Goal: Task Accomplishment & Management: Complete application form

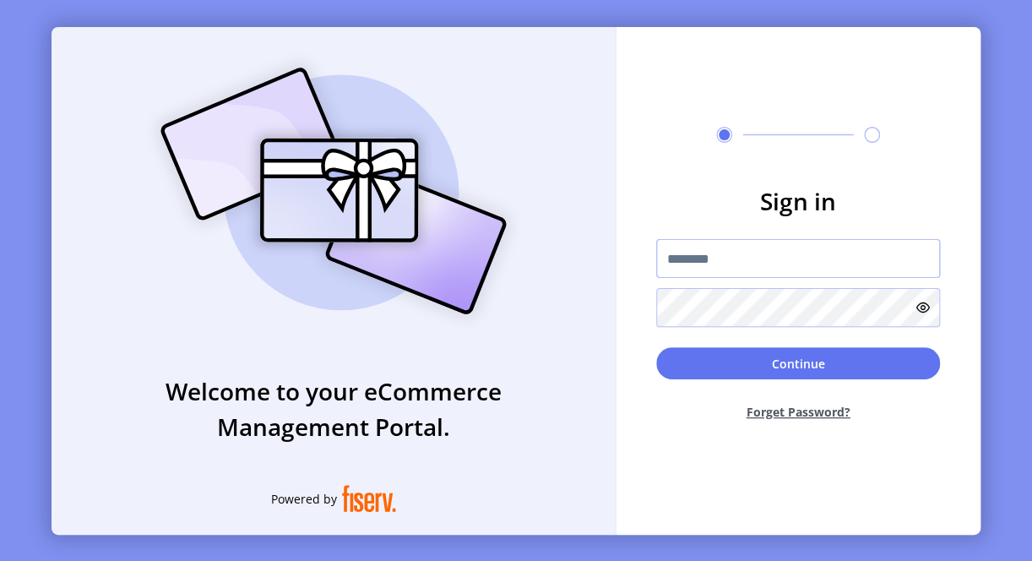
click at [686, 261] on input "text" at bounding box center [798, 258] width 284 height 39
paste input "**********"
type input "**********"
click at [716, 379] on div "Continue Forget Password?" at bounding box center [798, 390] width 284 height 87
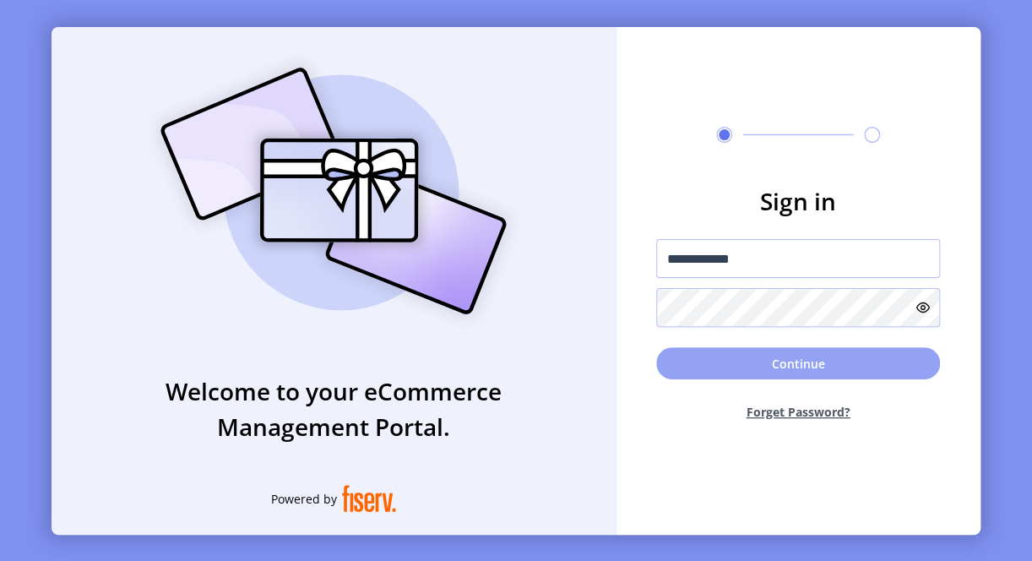
click at [716, 366] on button "Continue" at bounding box center [798, 363] width 284 height 32
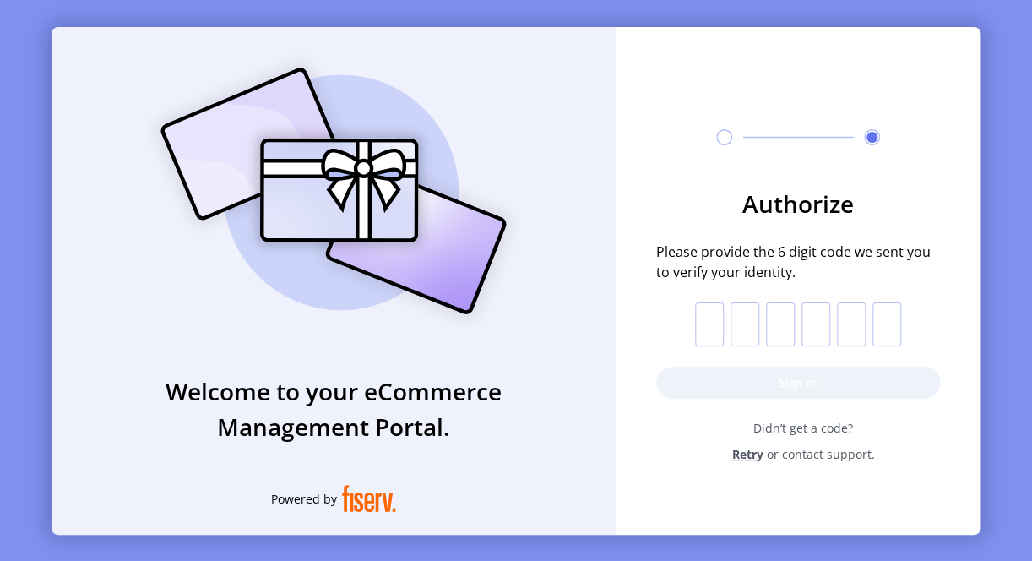
click at [710, 311] on input "text" at bounding box center [709, 324] width 29 height 44
type input "*"
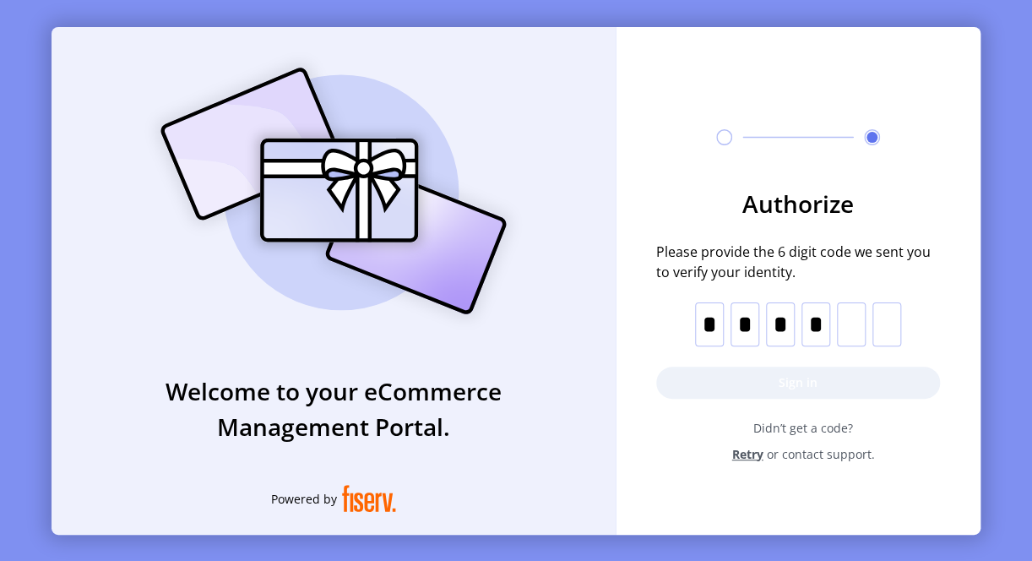
type input "*"
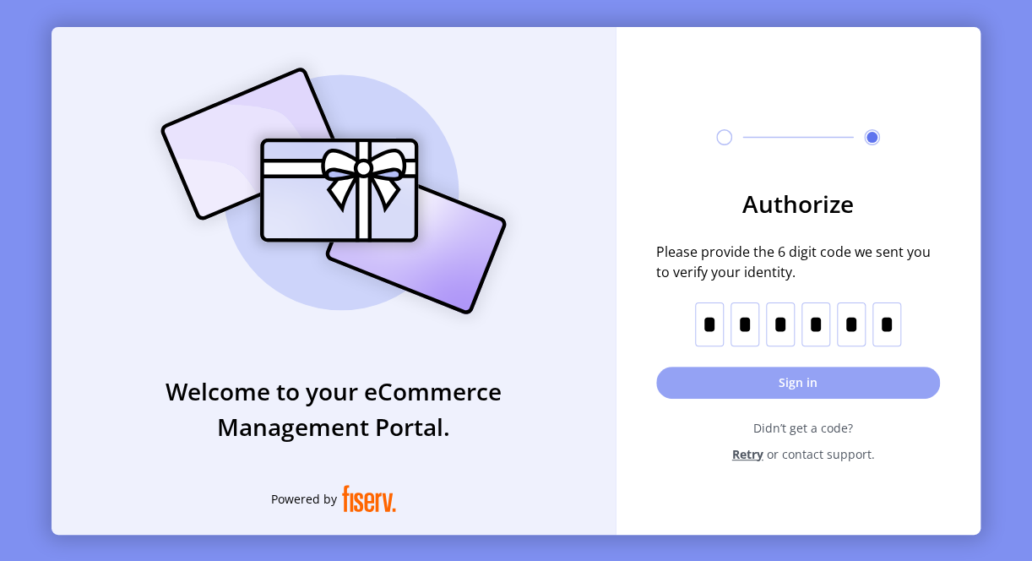
type input "*"
click at [763, 392] on button "Sign in" at bounding box center [798, 383] width 284 height 32
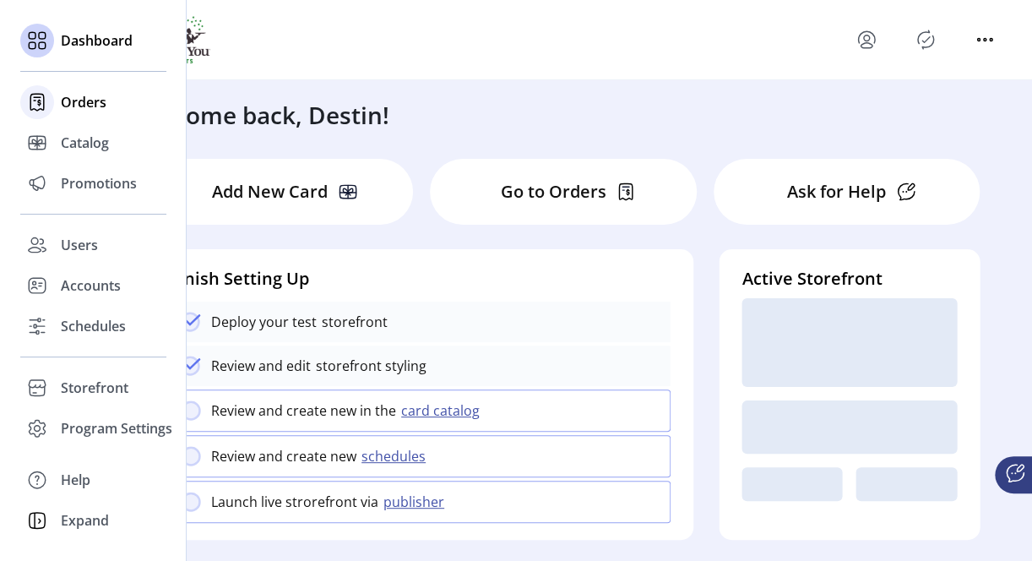
click at [71, 99] on span "Orders" at bounding box center [84, 102] width 46 height 20
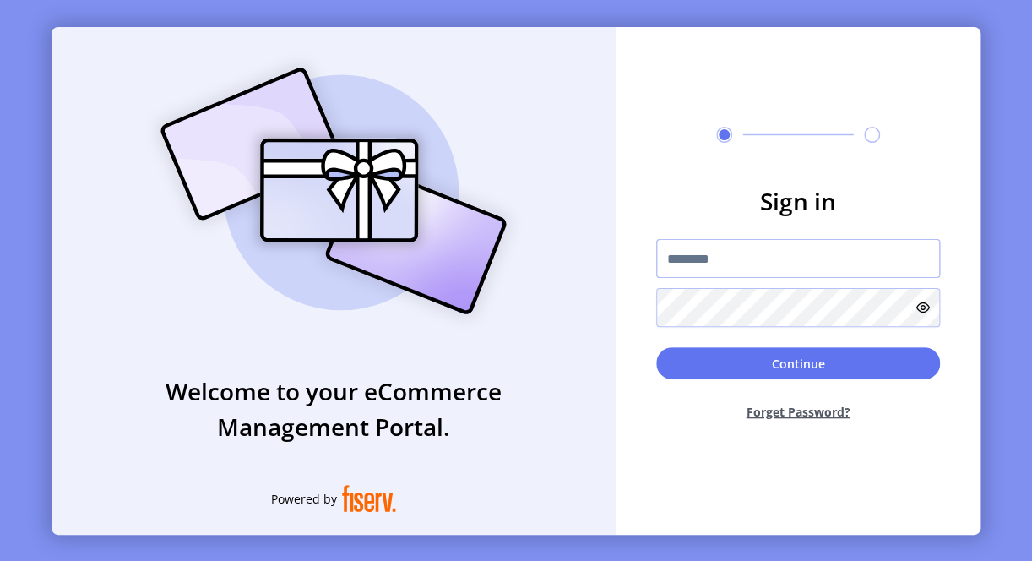
click at [713, 249] on input "text" at bounding box center [798, 258] width 284 height 39
paste input "**********"
type input "**********"
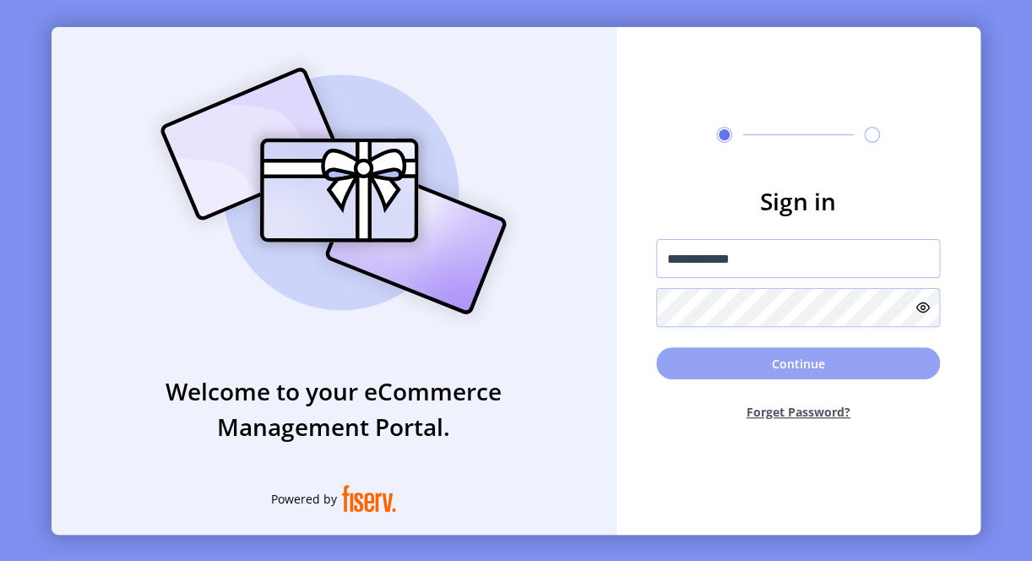
click at [717, 369] on button "Continue" at bounding box center [798, 363] width 284 height 32
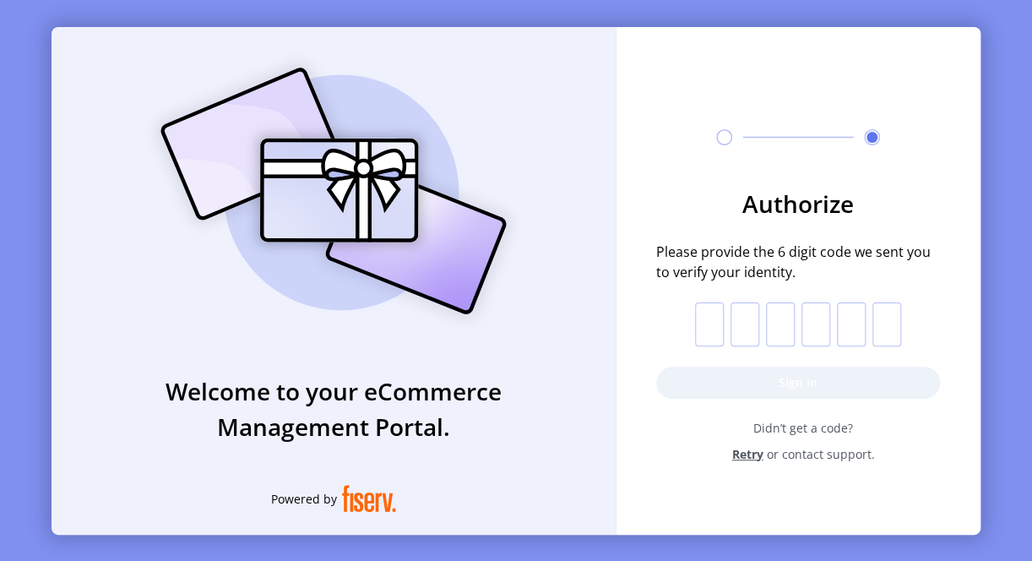
click at [710, 325] on input "text" at bounding box center [709, 324] width 29 height 44
type input "*"
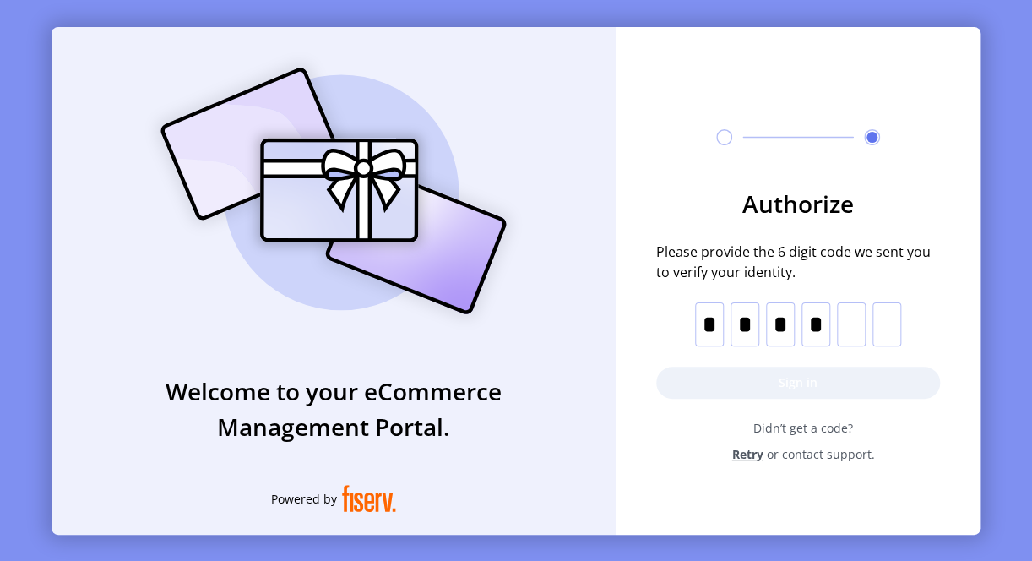
type input "*"
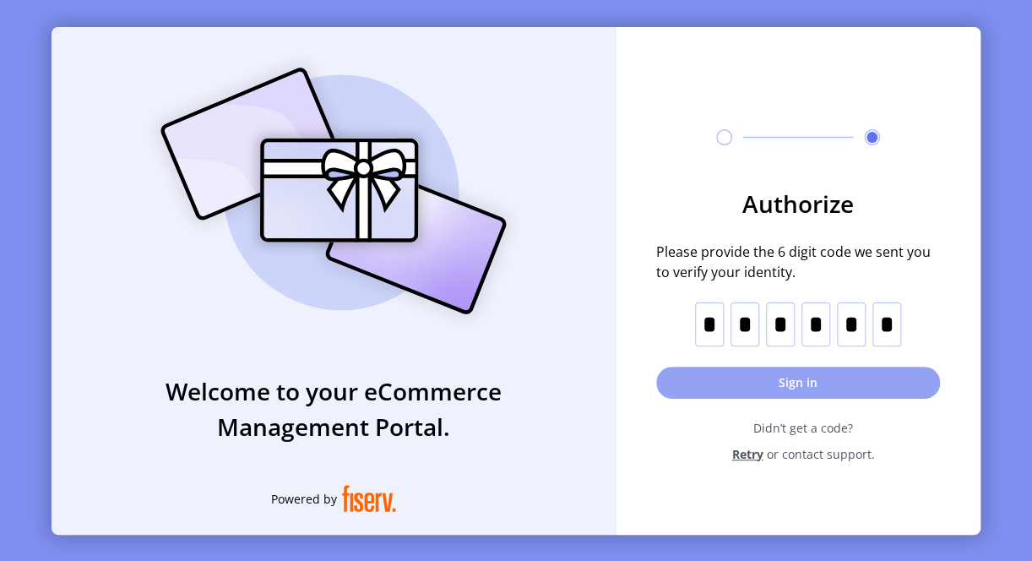
type input "*"
click at [845, 395] on button "Sign in" at bounding box center [798, 383] width 284 height 32
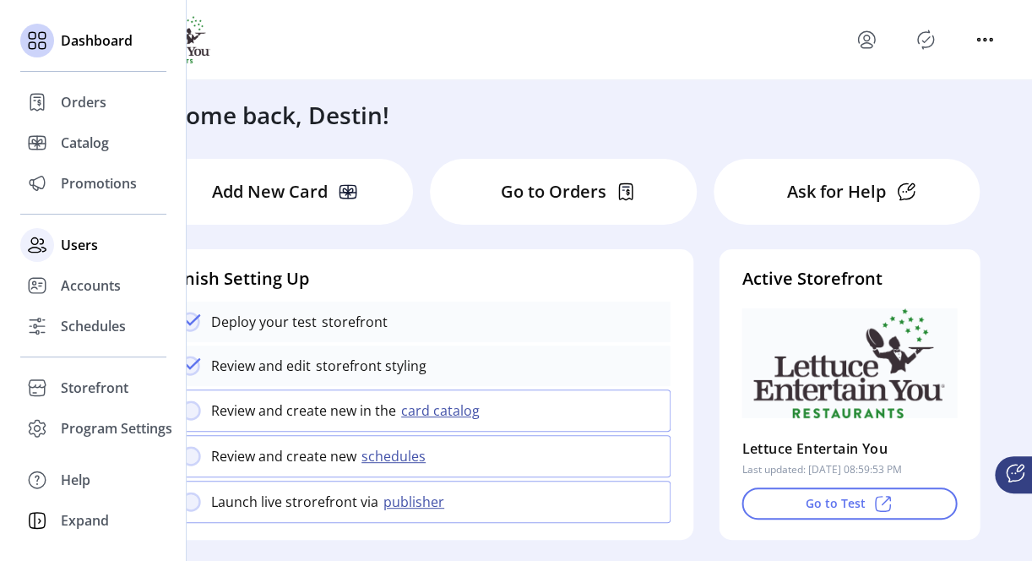
click at [79, 248] on span "Users" at bounding box center [79, 245] width 37 height 20
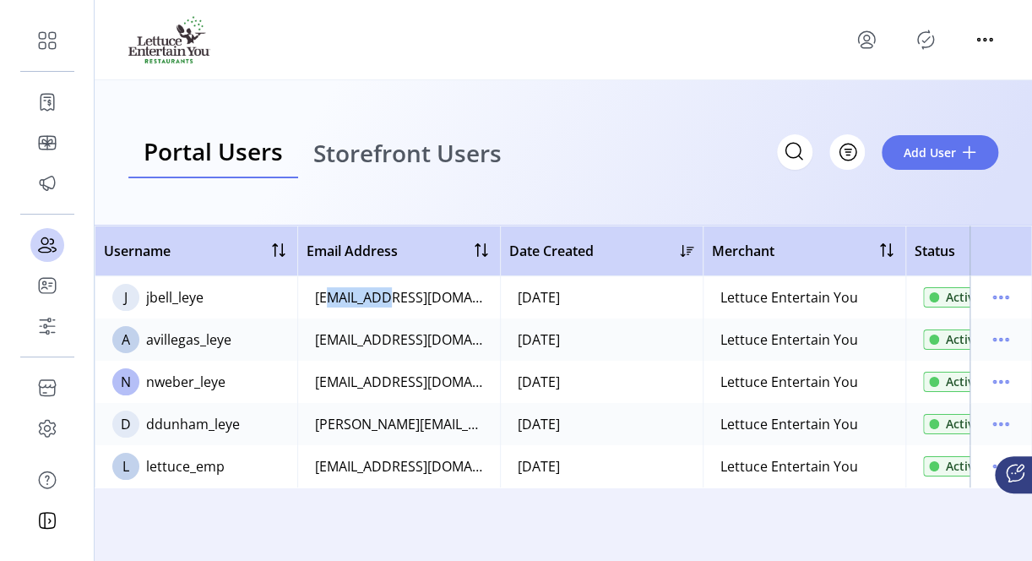
drag, startPoint x: 317, startPoint y: 545, endPoint x: 370, endPoint y: 541, distance: 53.4
click at [370, 541] on div "Username Email Address Date Created Merchant Status J jbell_leye jbell@lettuce.…" at bounding box center [564, 393] width 938 height 335
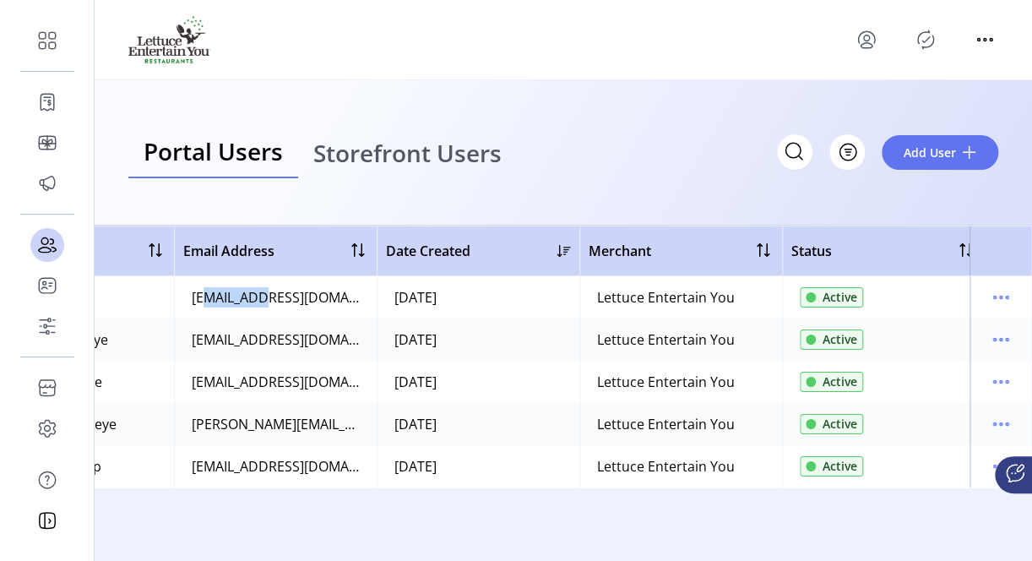
scroll to position [0, 139]
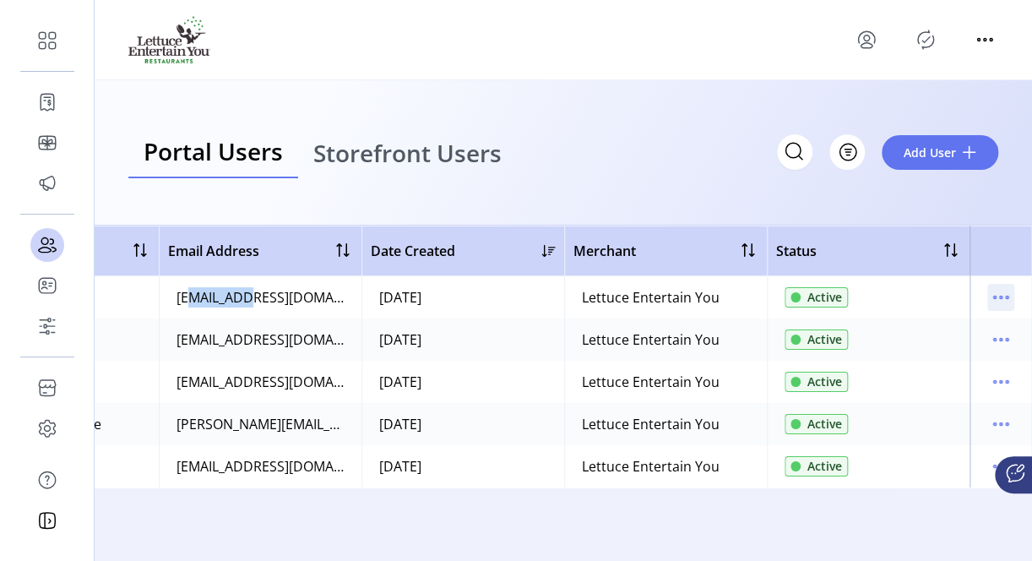
click at [1004, 293] on icon "menu" at bounding box center [1001, 297] width 27 height 27
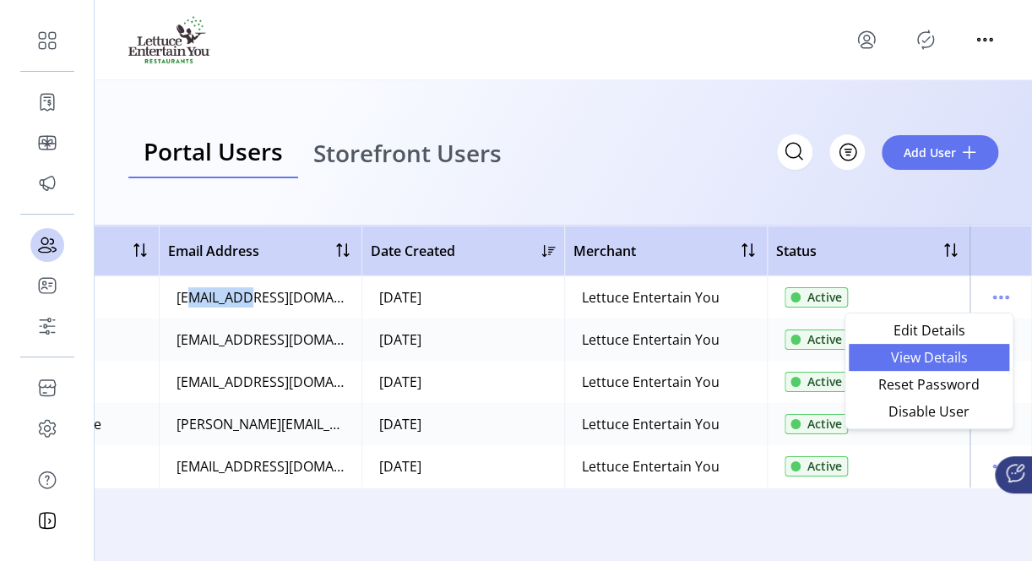
click at [928, 351] on span "View Details" at bounding box center [929, 358] width 140 height 14
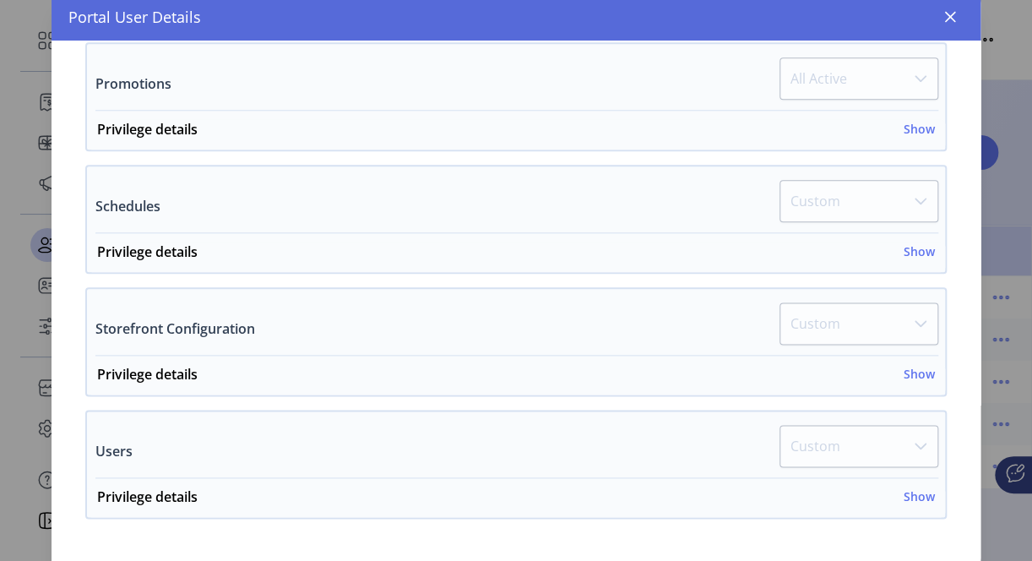
scroll to position [791, 0]
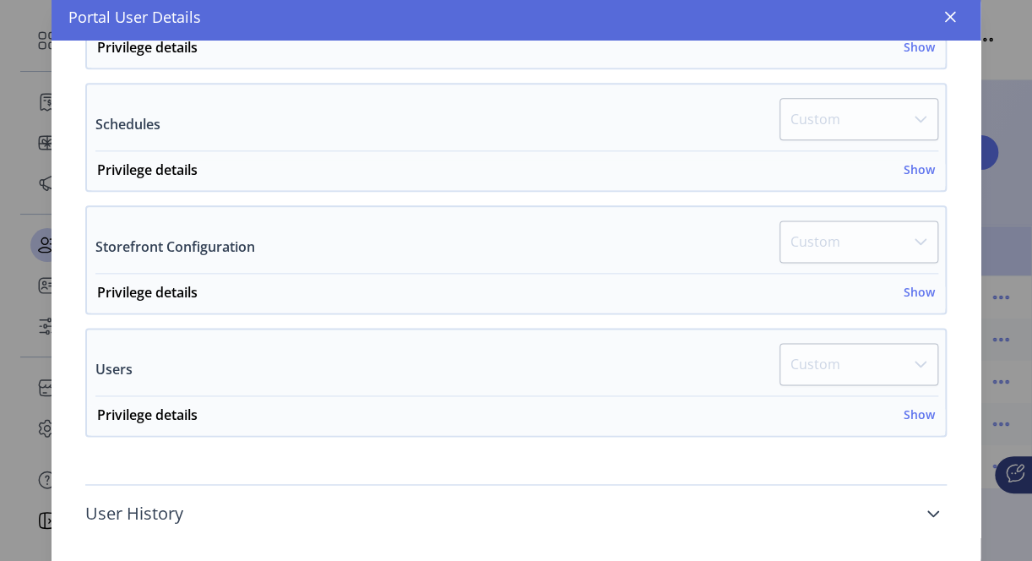
click at [916, 500] on link "User History" at bounding box center [516, 513] width 862 height 37
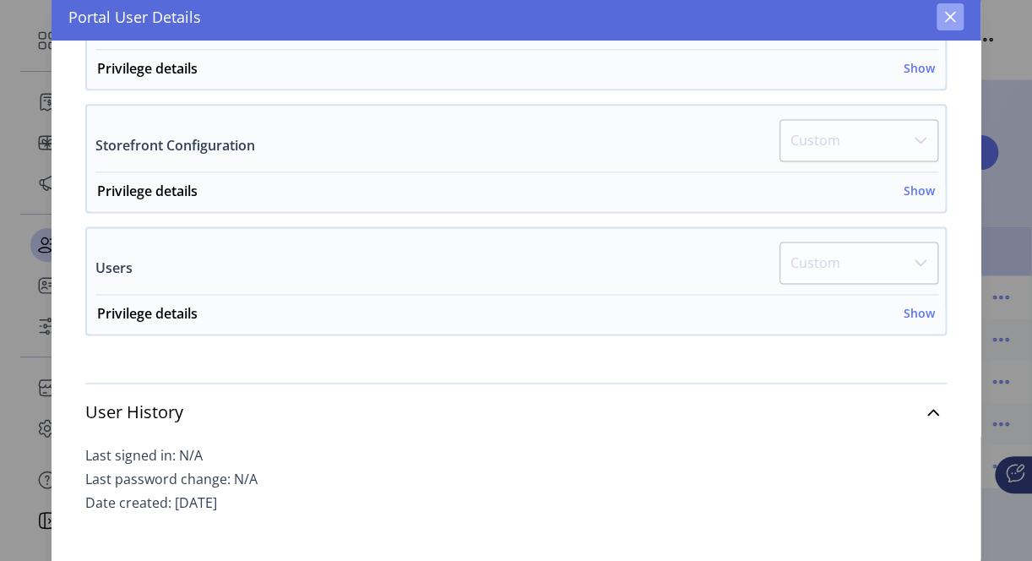
click at [950, 10] on icon "button" at bounding box center [951, 17] width 14 height 14
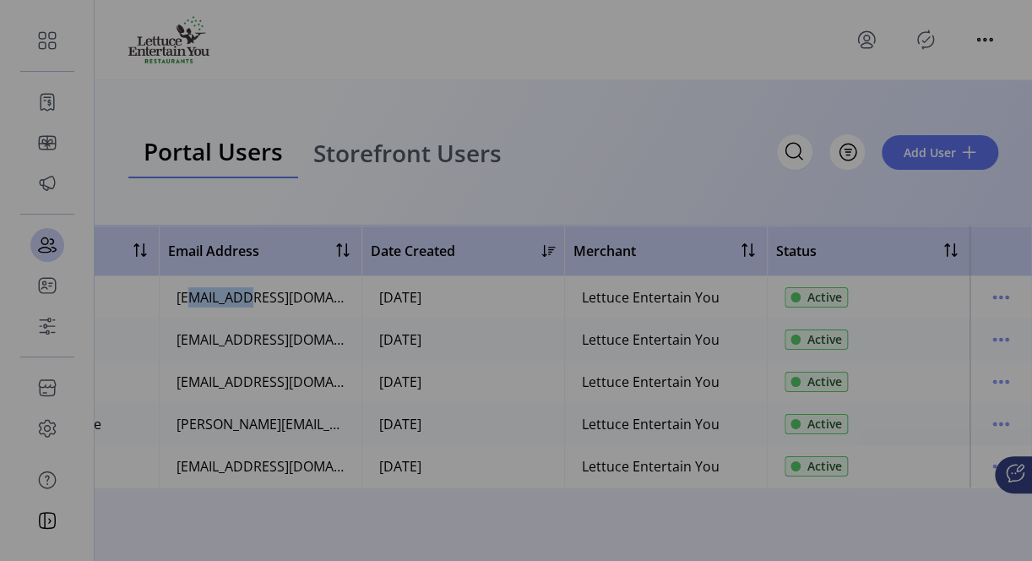
scroll to position [1910, 0]
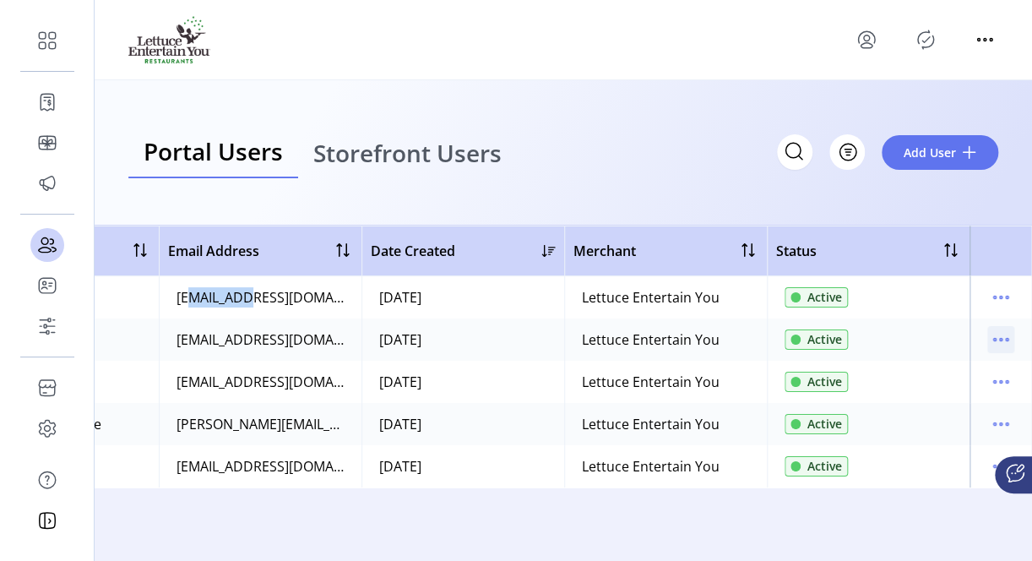
click at [994, 335] on icon "menu" at bounding box center [1001, 339] width 27 height 27
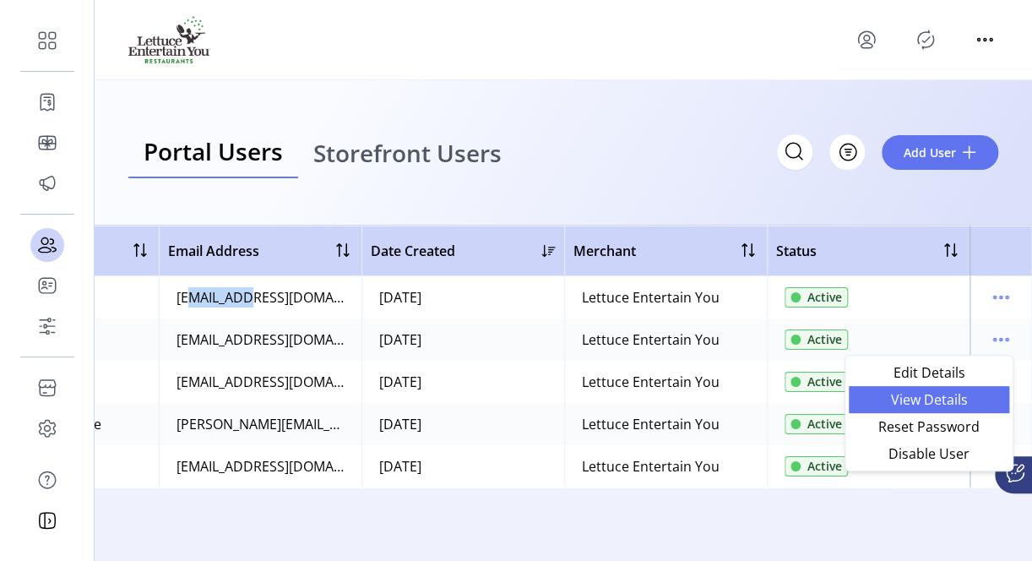
click at [947, 402] on span "View Details" at bounding box center [929, 400] width 140 height 14
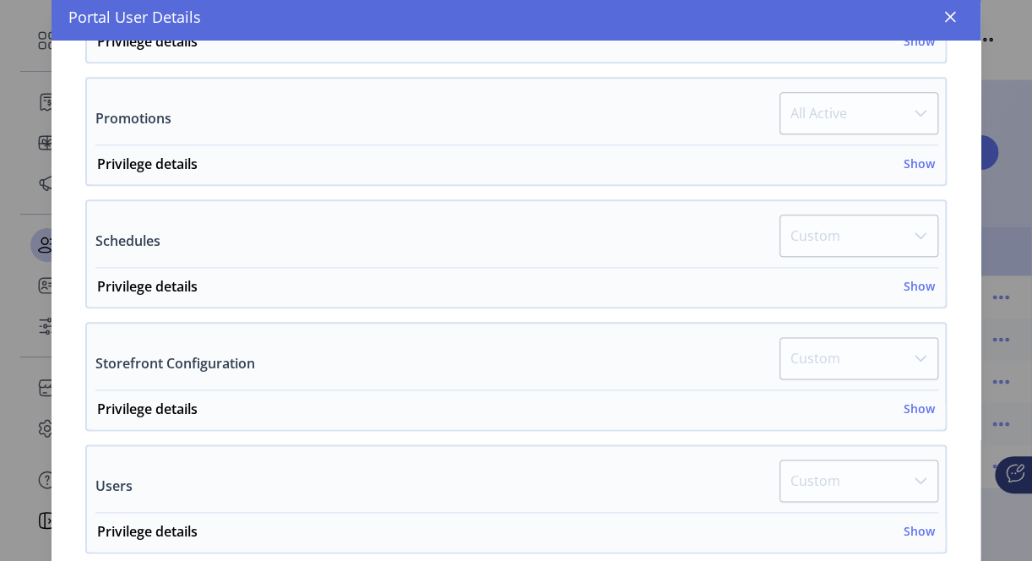
scroll to position [791, 0]
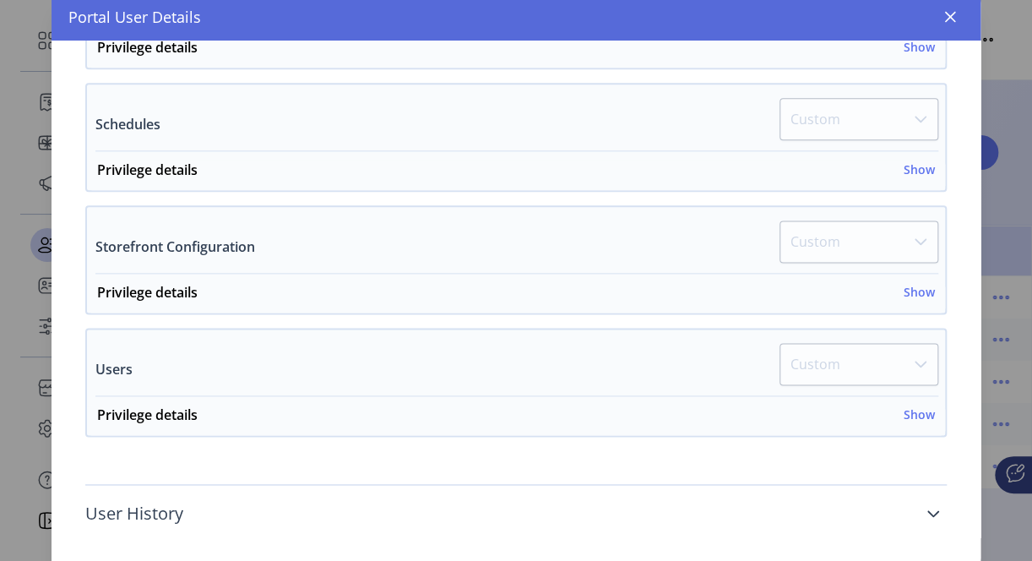
click at [928, 507] on icon at bounding box center [934, 514] width 14 height 14
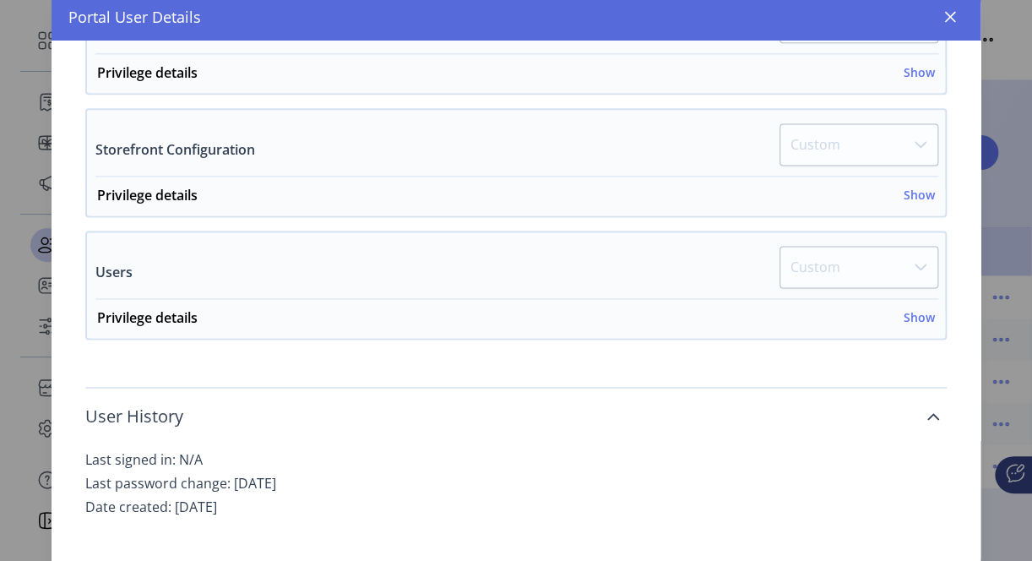
scroll to position [892, 0]
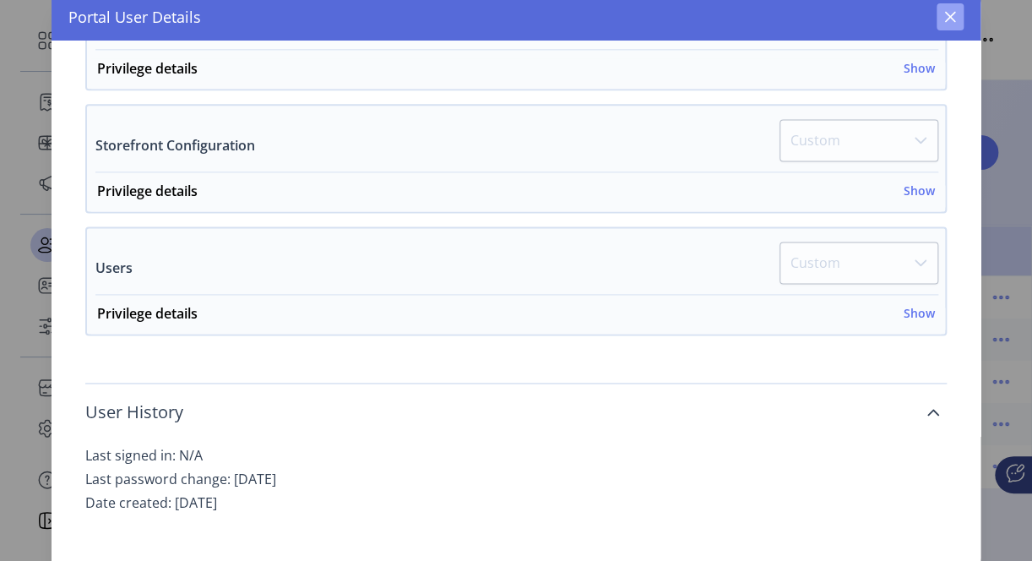
click at [952, 7] on button "button" at bounding box center [950, 16] width 27 height 27
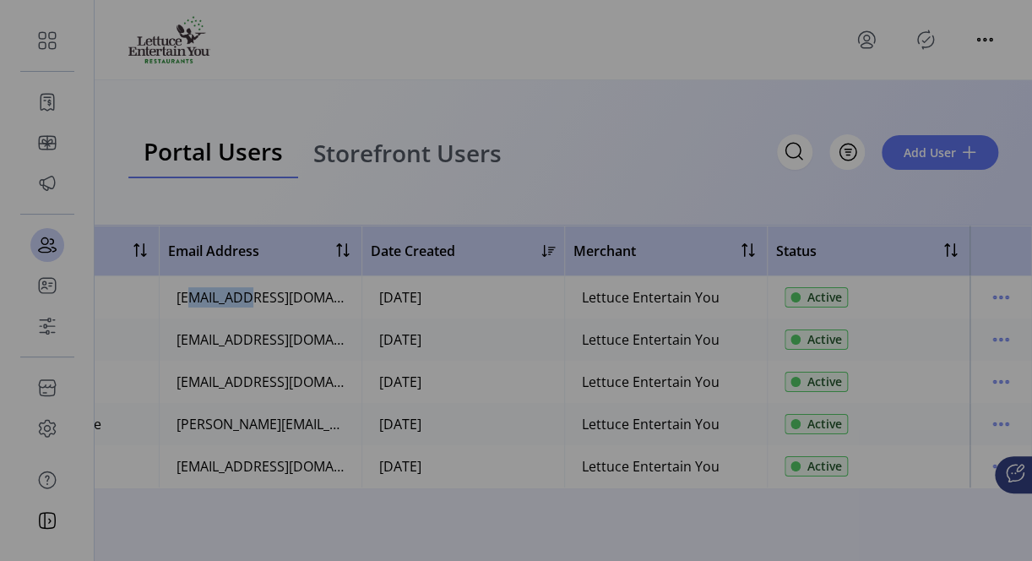
scroll to position [1910, 0]
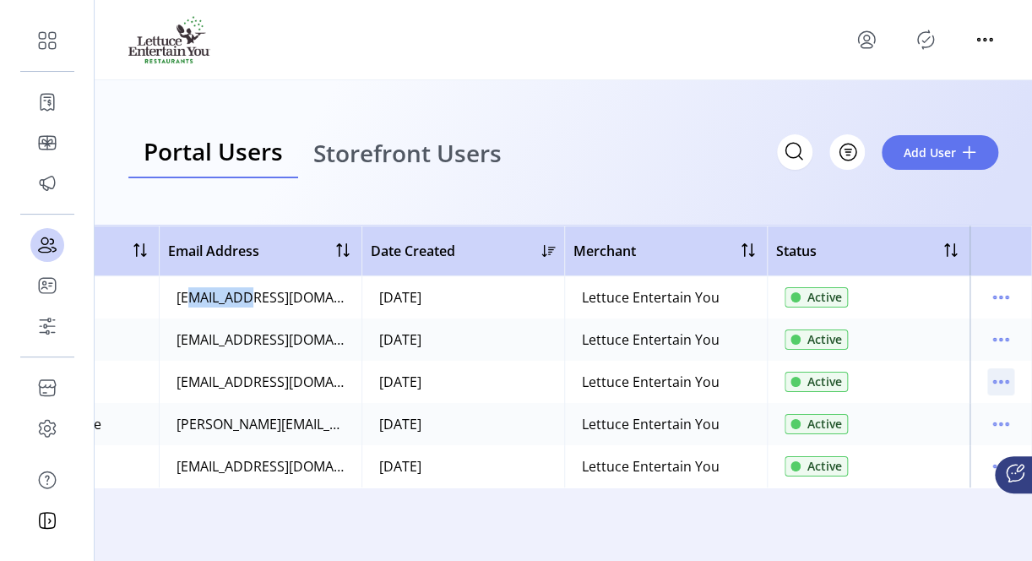
click at [1006, 381] on icon "menu" at bounding box center [1007, 382] width 3 height 3
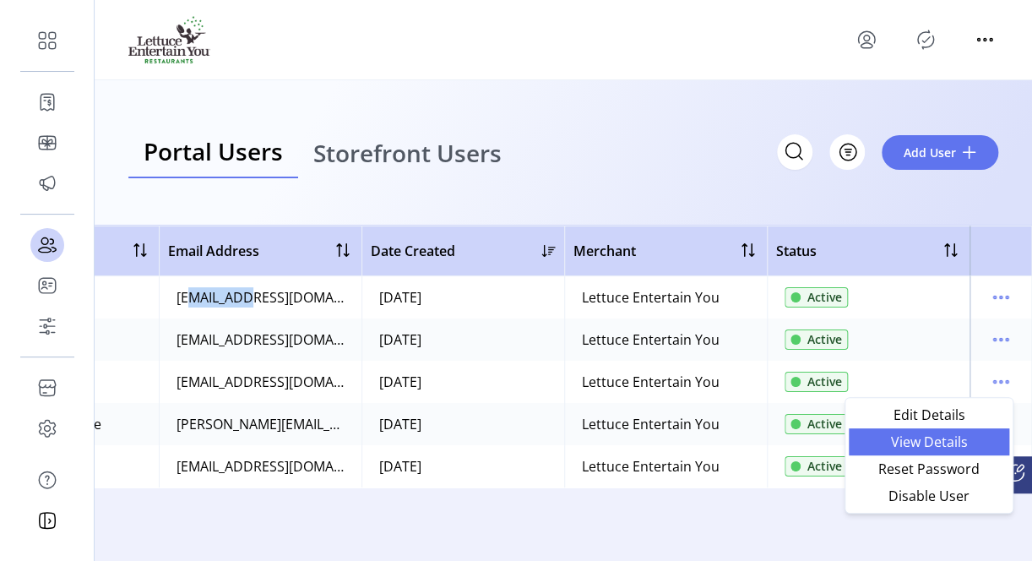
click at [946, 443] on span "View Details" at bounding box center [929, 442] width 140 height 14
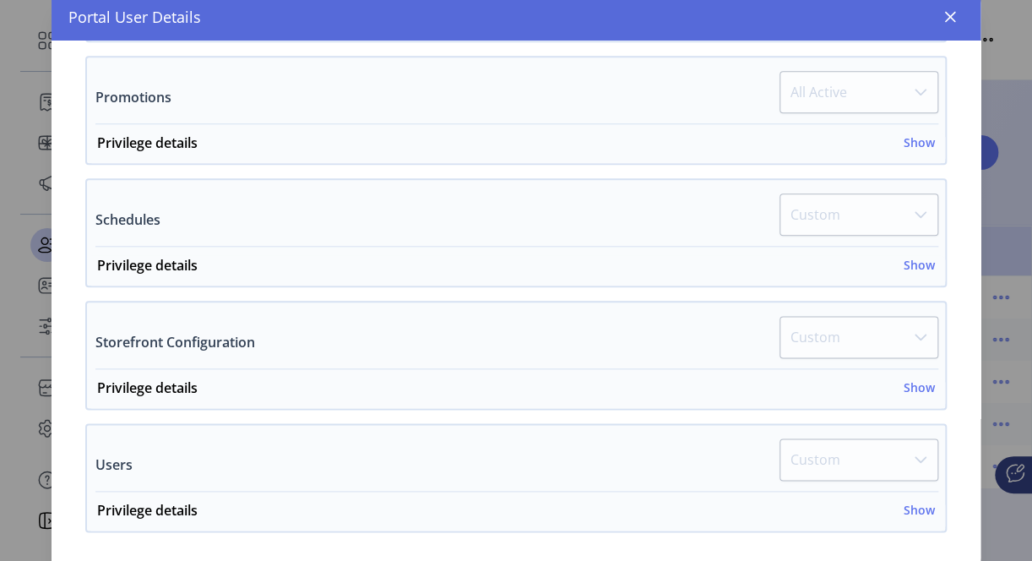
scroll to position [791, 0]
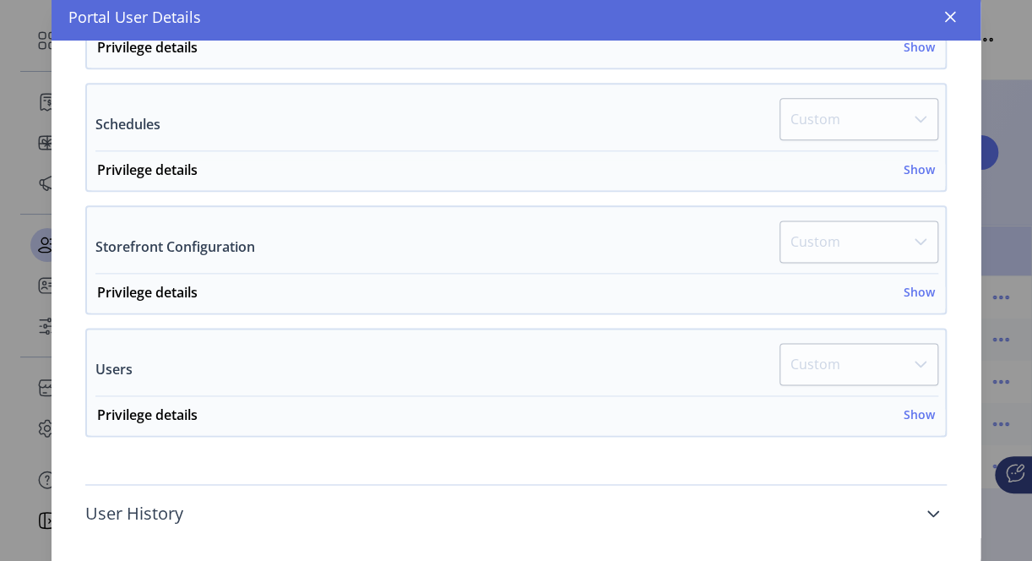
click at [927, 507] on icon at bounding box center [934, 514] width 14 height 14
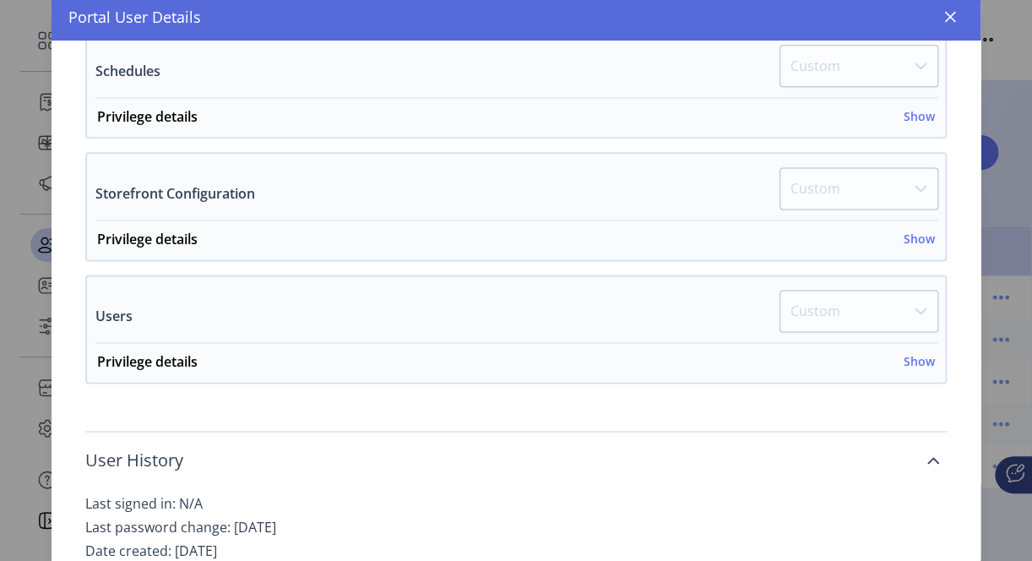
scroll to position [892, 0]
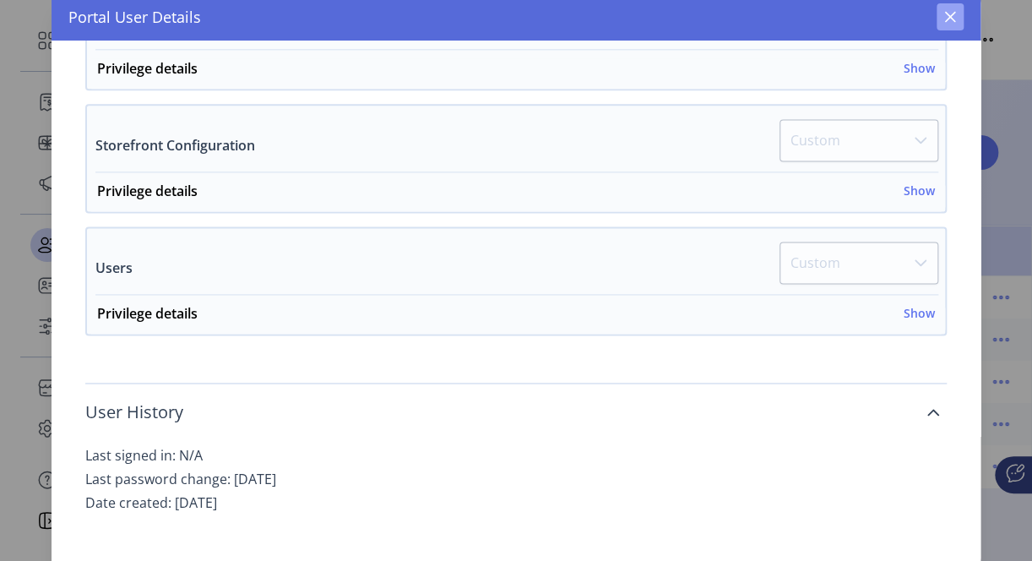
click at [947, 14] on icon "button" at bounding box center [950, 17] width 11 height 11
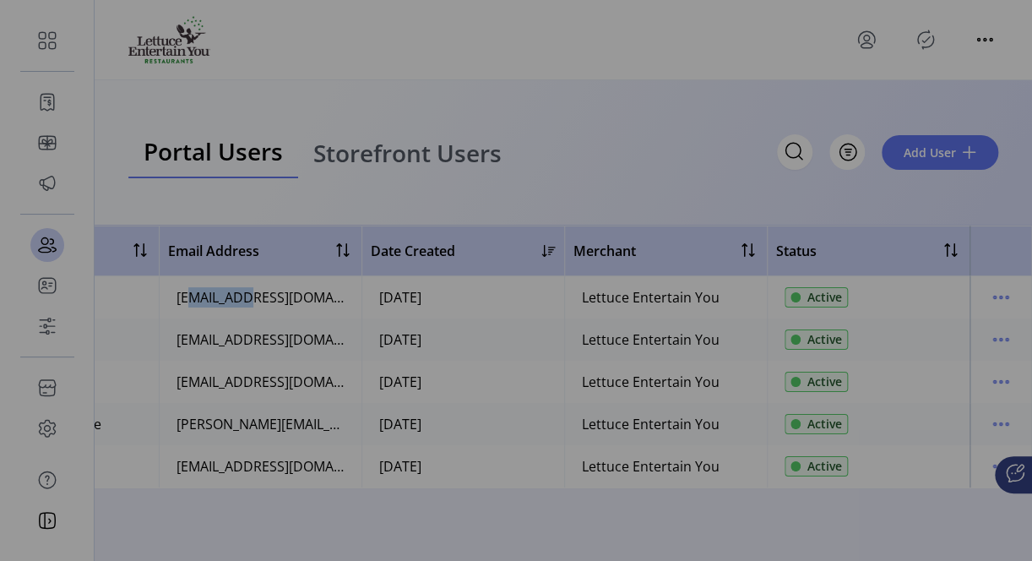
scroll to position [1910, 0]
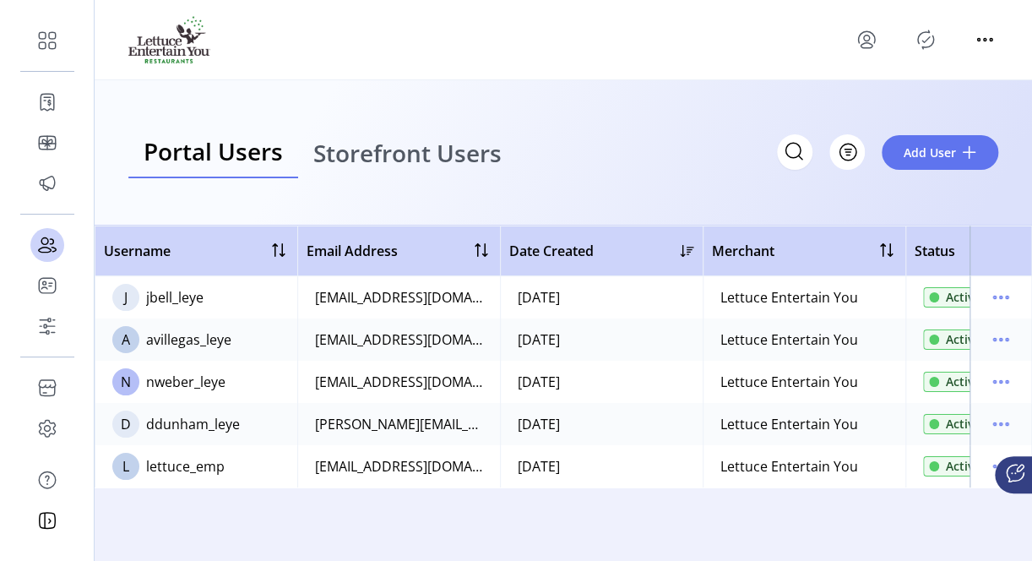
click at [497, 370] on td "[EMAIL_ADDRESS][DOMAIN_NAME]" at bounding box center [398, 382] width 203 height 42
click at [933, 152] on span "Add User" at bounding box center [930, 153] width 52 height 18
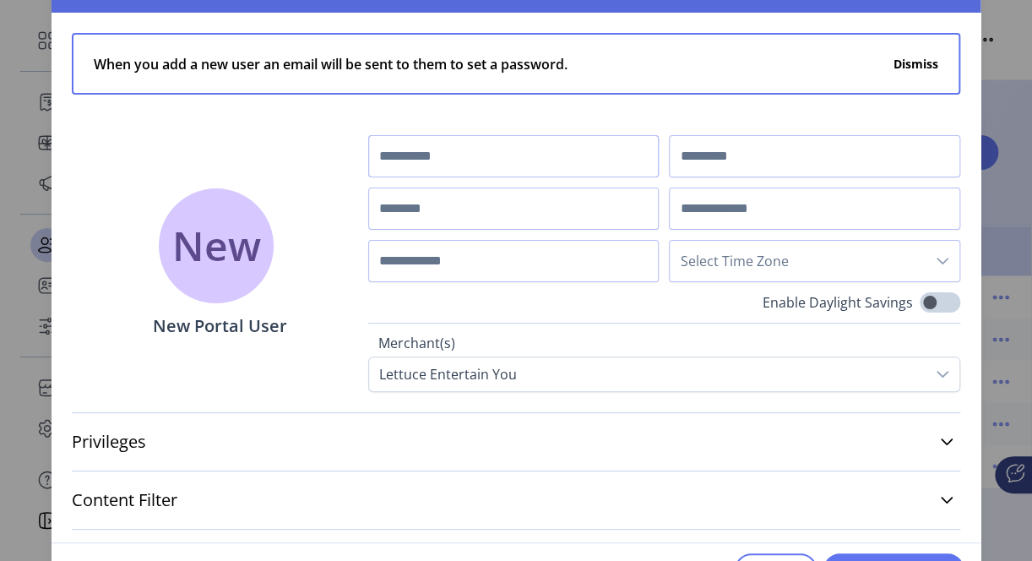
click at [440, 155] on input "text" at bounding box center [513, 156] width 291 height 42
type input "**********"
drag, startPoint x: 476, startPoint y: 156, endPoint x: 308, endPoint y: 169, distance: 169.4
click at [308, 169] on div "**********" at bounding box center [516, 202] width 929 height 379
click at [406, 223] on input "text" at bounding box center [513, 209] width 291 height 42
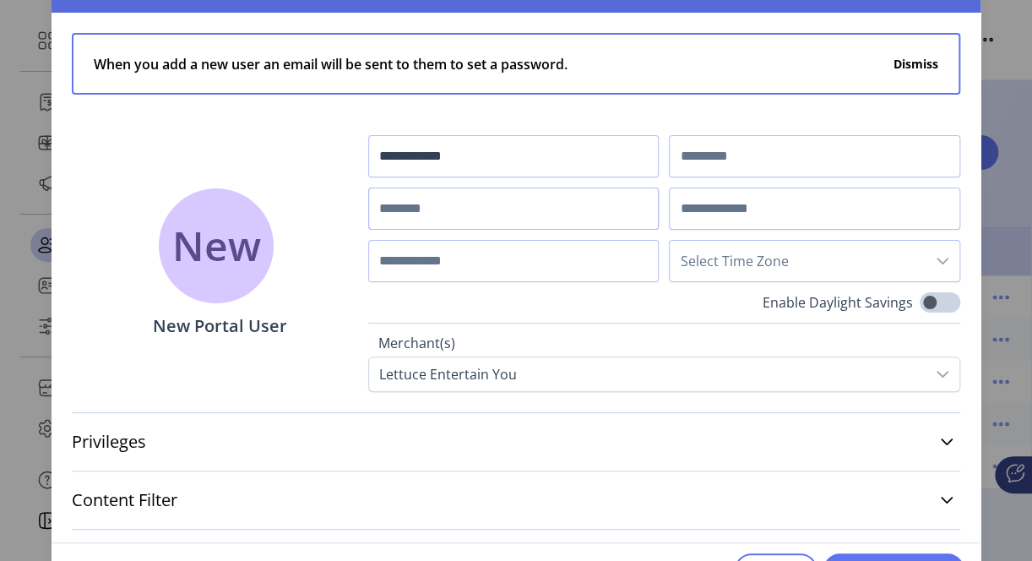
paste input "**********"
type input "**********"
drag, startPoint x: 470, startPoint y: 157, endPoint x: 301, endPoint y: 153, distance: 169.0
click at [301, 153] on div "**********" at bounding box center [516, 202] width 929 height 379
type input "******"
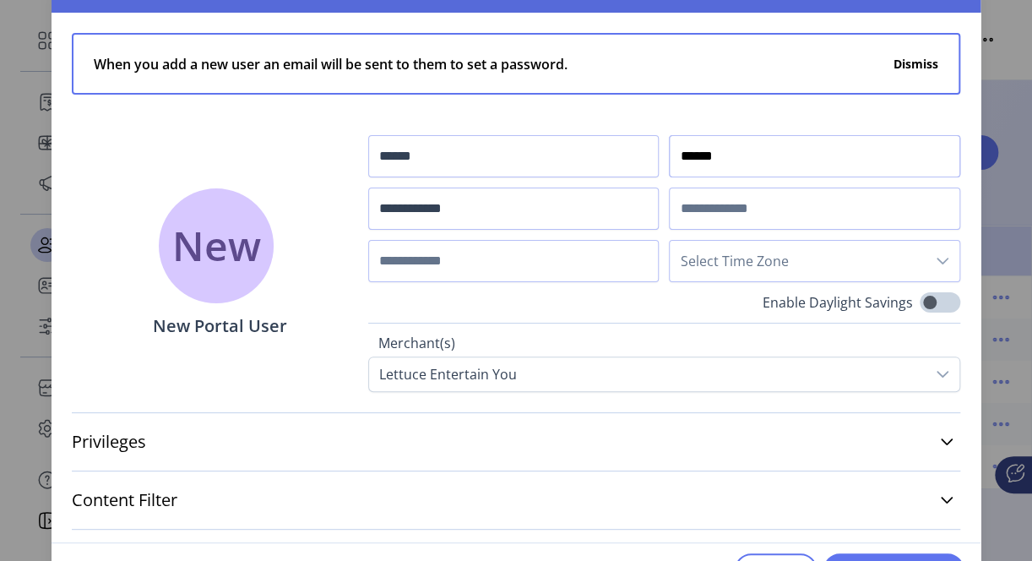
type input "******"
click at [738, 206] on input "text" at bounding box center [814, 209] width 291 height 42
paste input "**********"
type input "**********"
click at [760, 258] on span "Select Time Zone" at bounding box center [798, 261] width 256 height 41
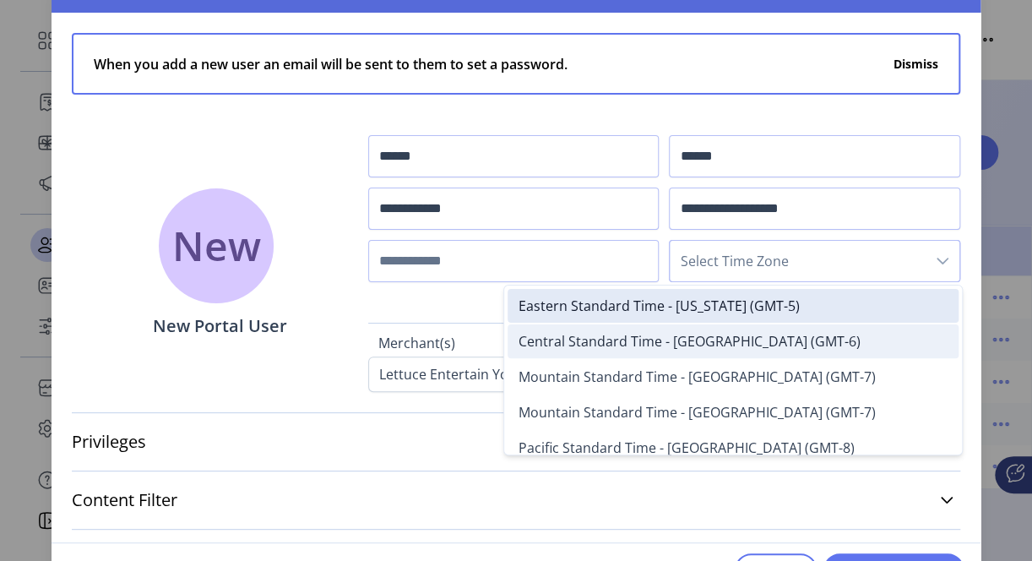
click at [700, 339] on span "Central Standard Time - Chicago (GMT-6)" at bounding box center [689, 341] width 342 height 19
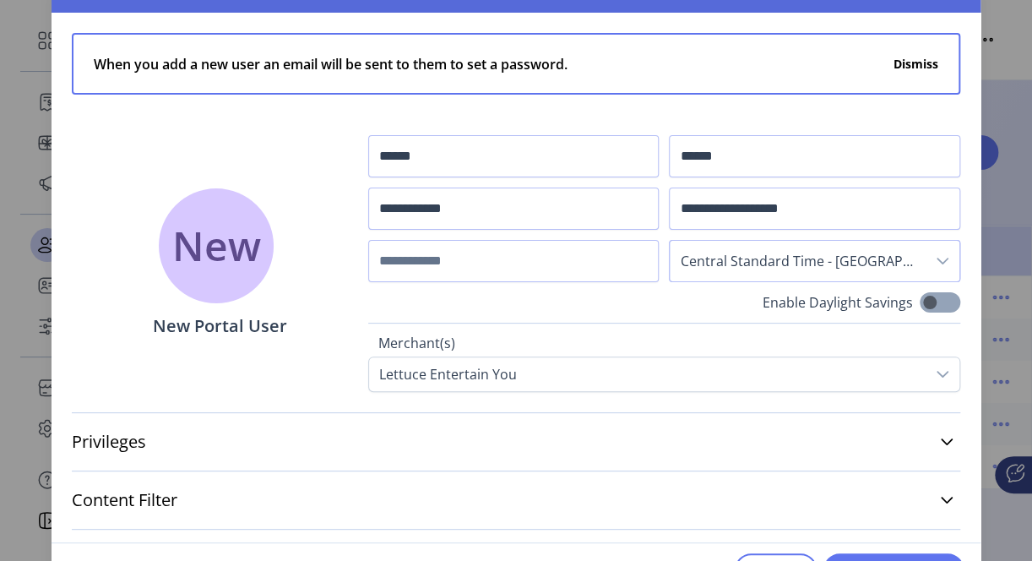
click at [939, 298] on span at bounding box center [940, 302] width 41 height 20
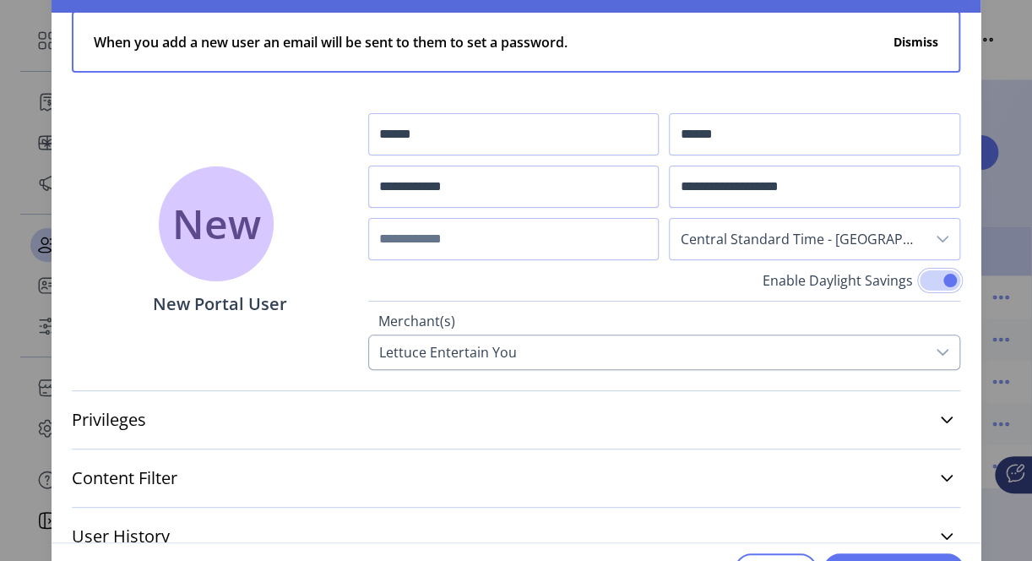
scroll to position [42, 0]
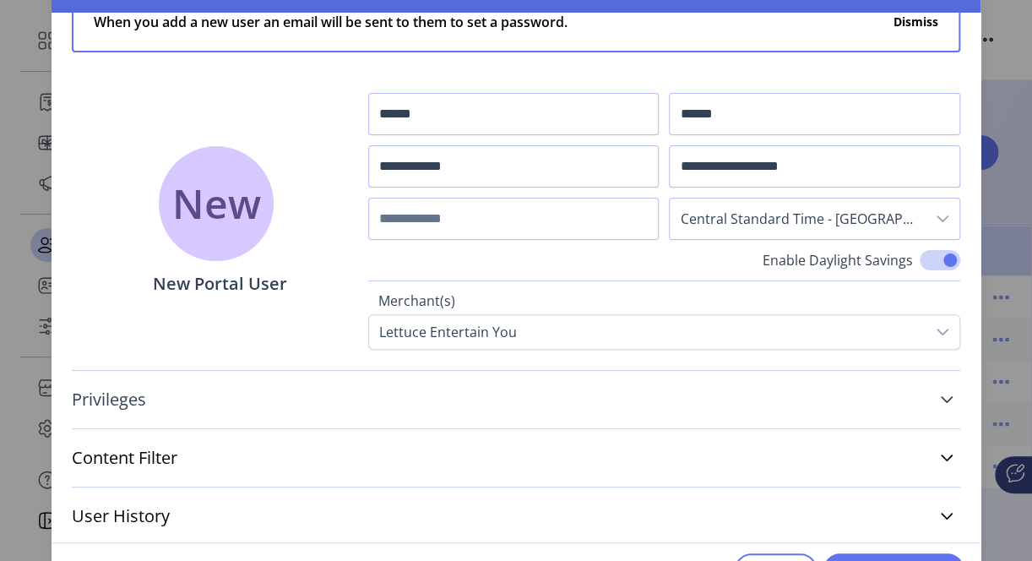
click at [941, 402] on icon at bounding box center [947, 400] width 14 height 14
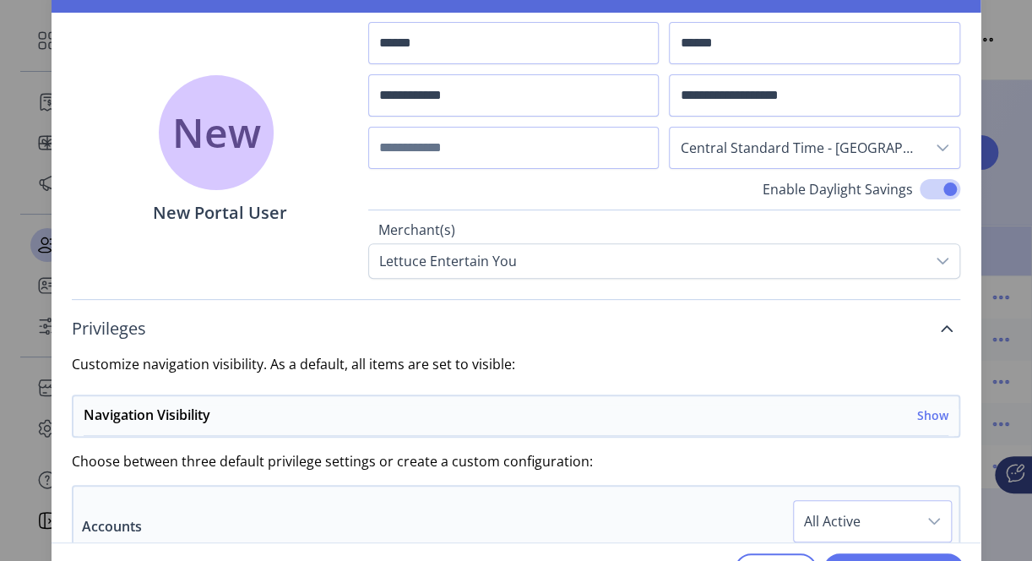
scroll to position [211, 0]
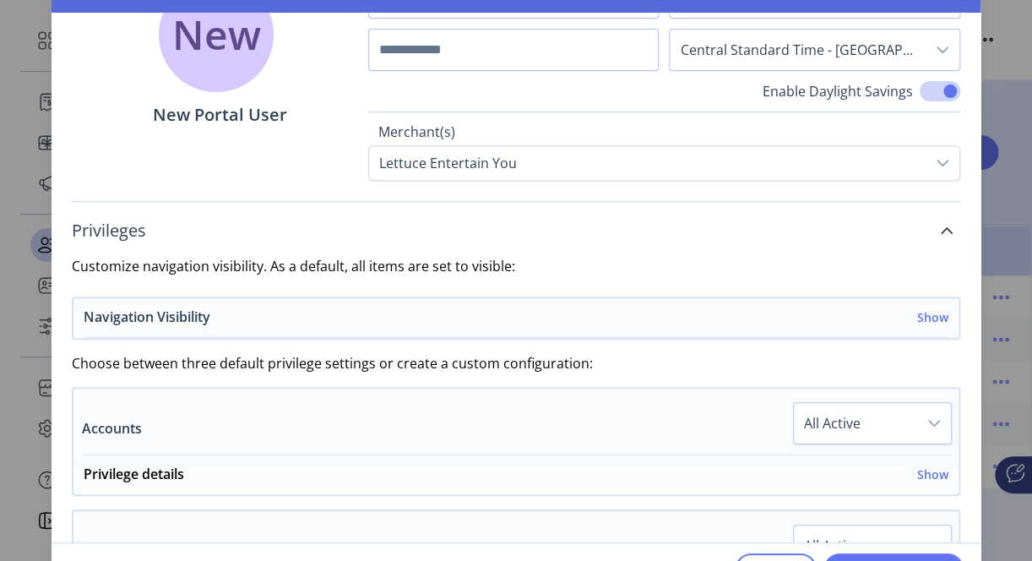
click at [925, 311] on h6 "Show" at bounding box center [932, 317] width 31 height 18
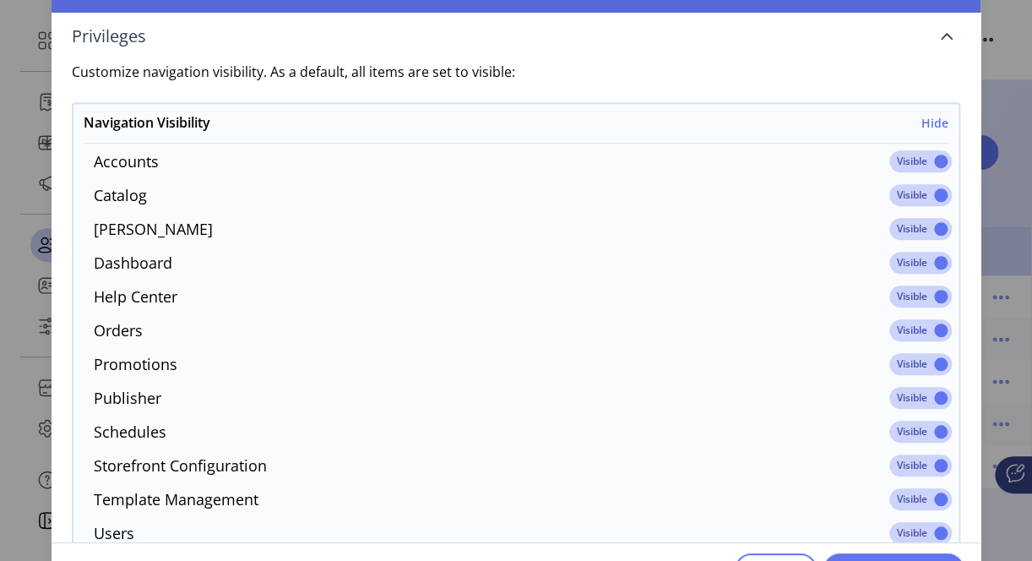
scroll to position [465, 0]
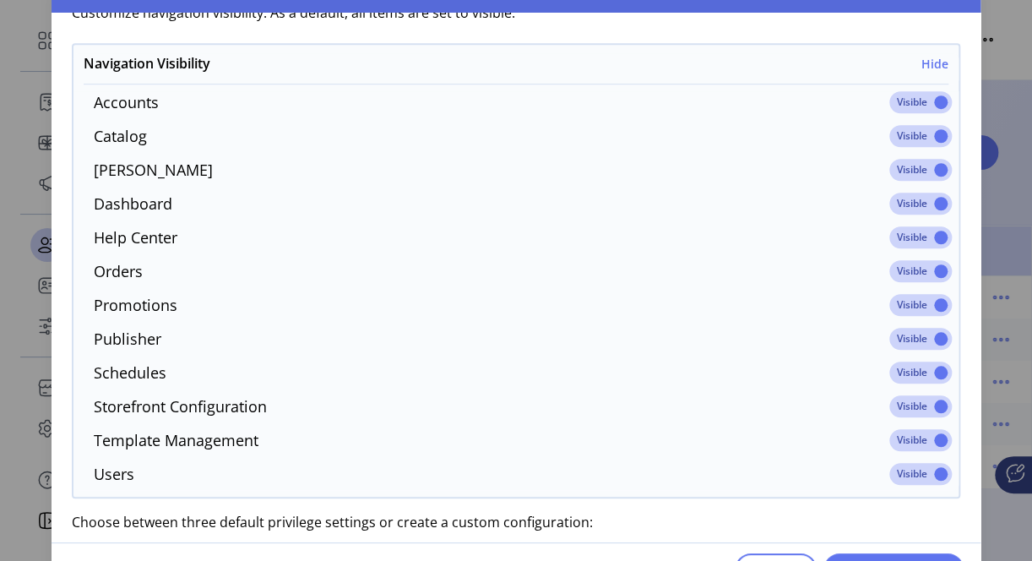
click at [917, 340] on span at bounding box center [921, 339] width 63 height 22
click at [902, 433] on span at bounding box center [921, 440] width 63 height 22
click at [902, 97] on span at bounding box center [921, 102] width 63 height 22
click at [933, 61] on h6 "Hide" at bounding box center [935, 64] width 27 height 18
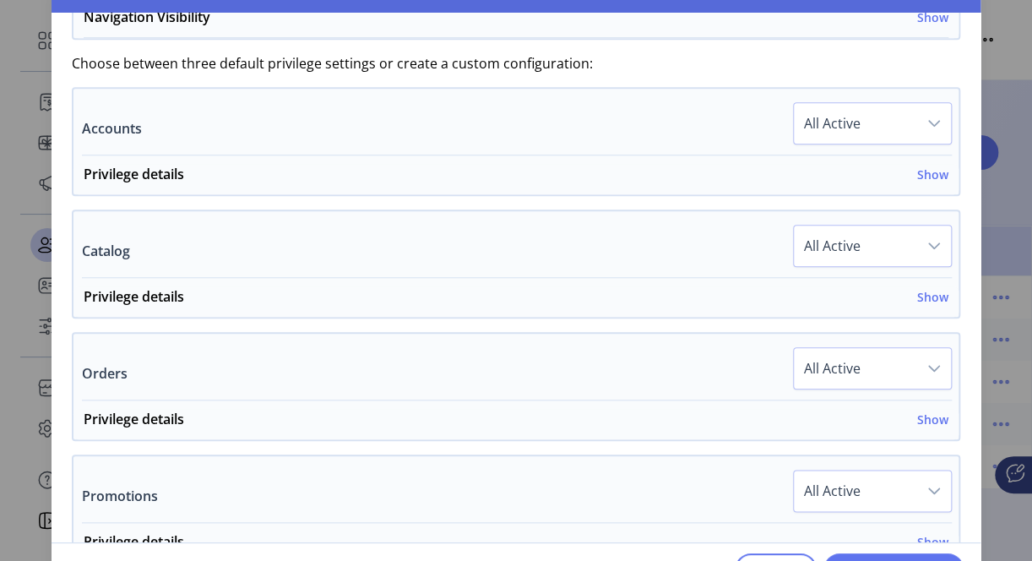
scroll to position [549, 0]
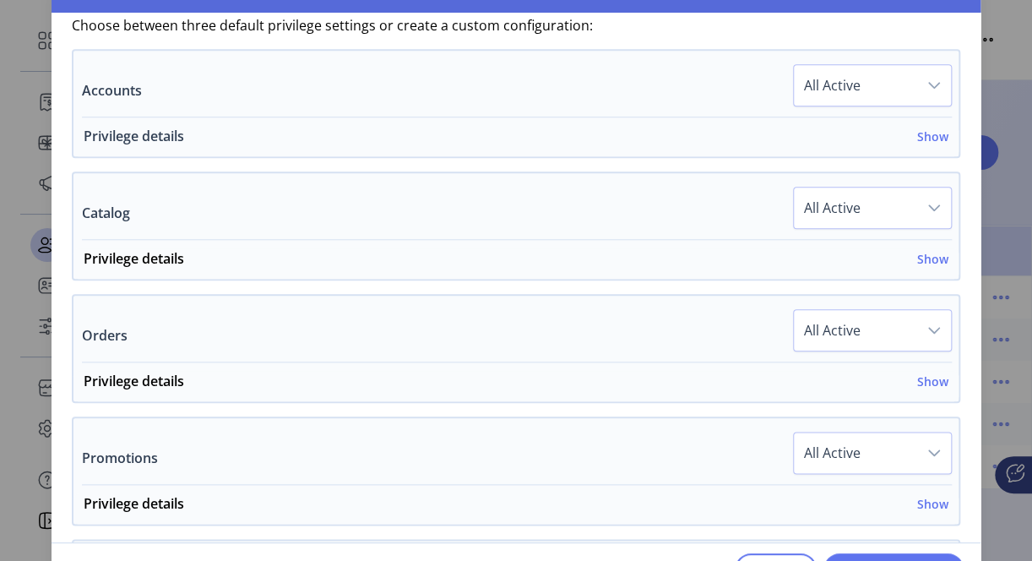
click at [924, 139] on h6 "Show" at bounding box center [932, 137] width 31 height 18
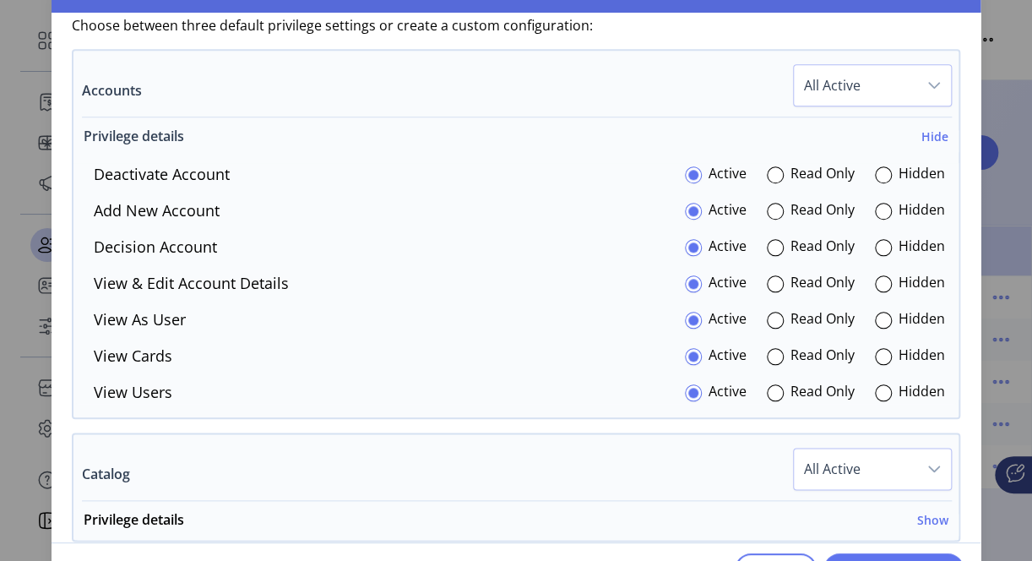
click at [926, 132] on h6 "Hide" at bounding box center [935, 137] width 27 height 18
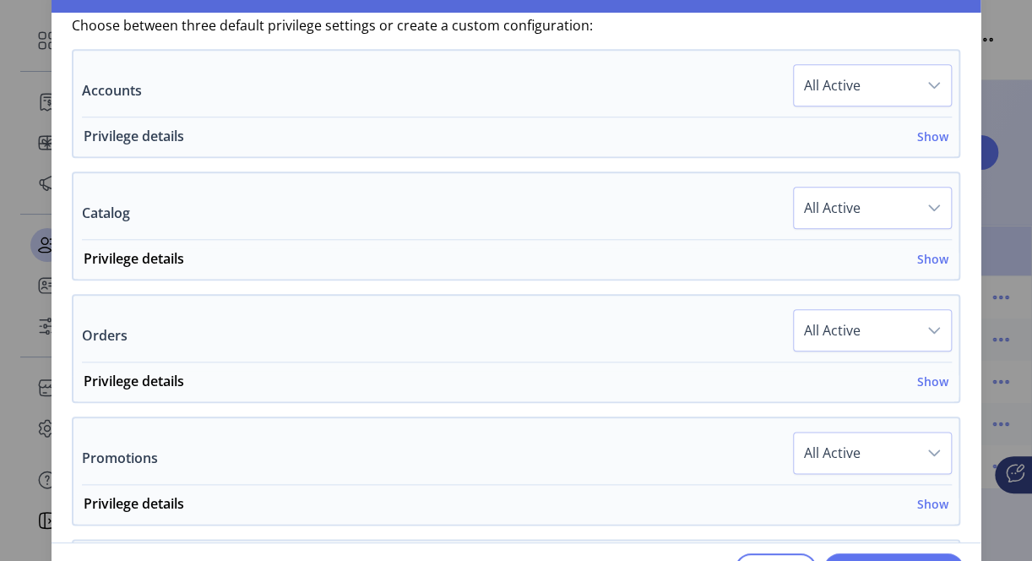
click at [926, 132] on h6 "Show" at bounding box center [932, 137] width 31 height 18
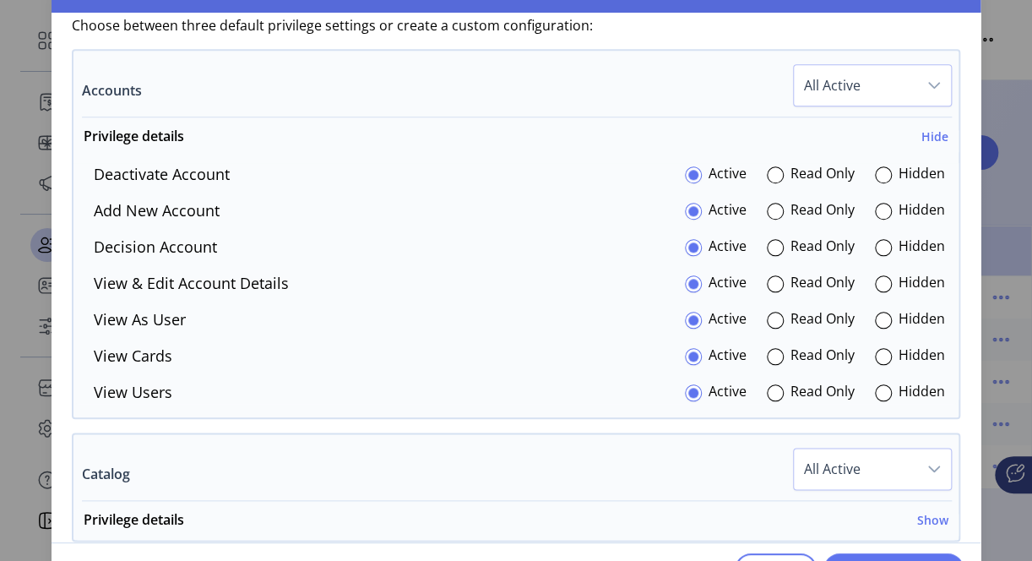
click at [928, 88] on icon "dropdown trigger" at bounding box center [935, 86] width 14 height 14
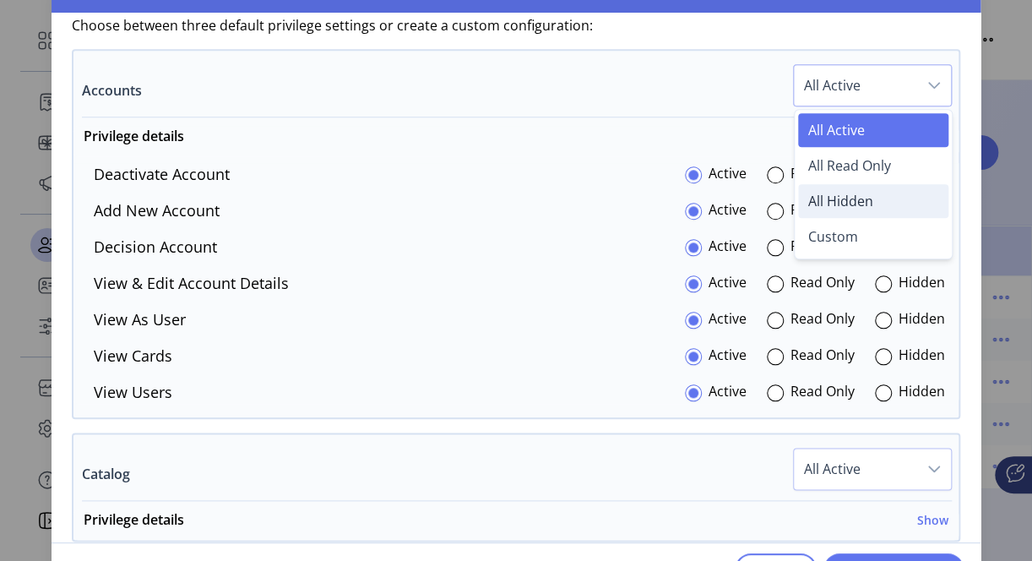
click at [841, 193] on span "All Hidden" at bounding box center [840, 201] width 65 height 19
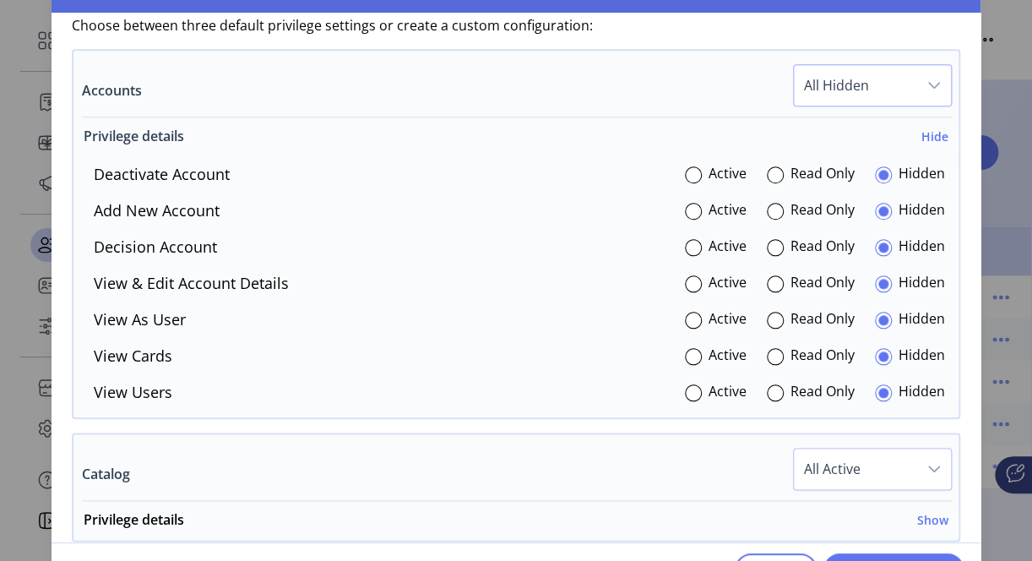
click at [923, 128] on h6 "Hide" at bounding box center [935, 137] width 27 height 18
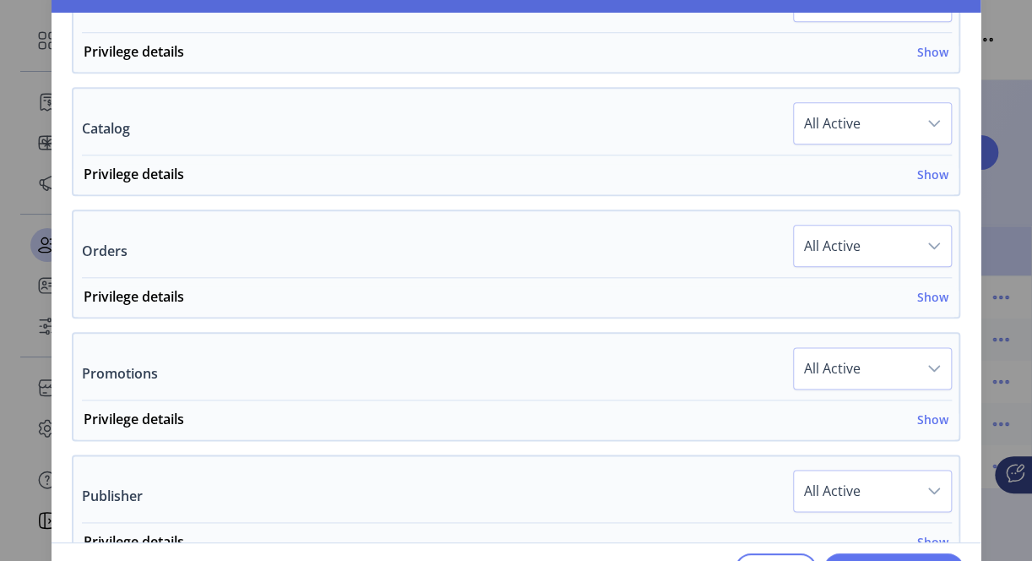
scroll to position [718, 0]
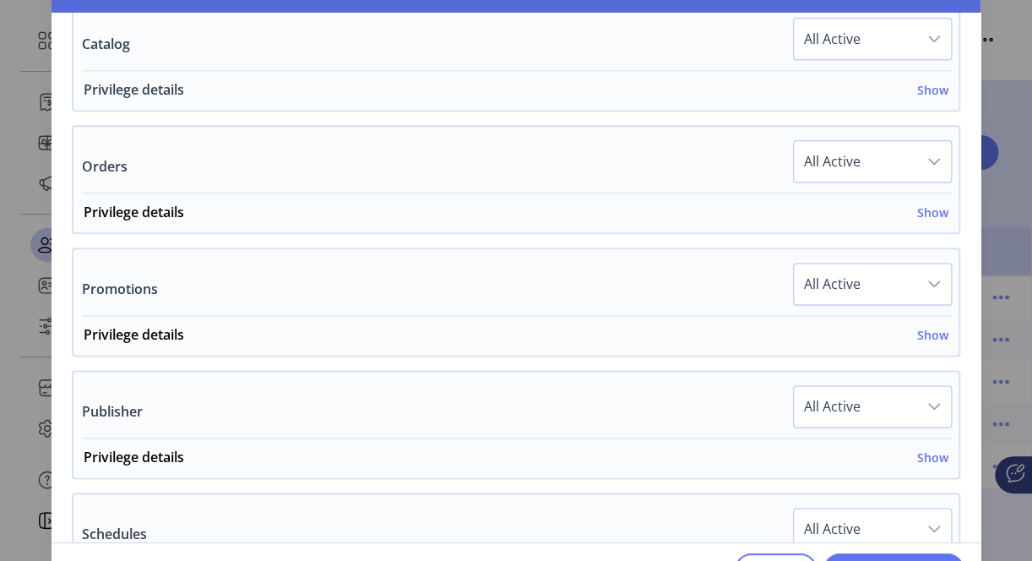
click at [925, 82] on h6 "Show" at bounding box center [932, 90] width 31 height 18
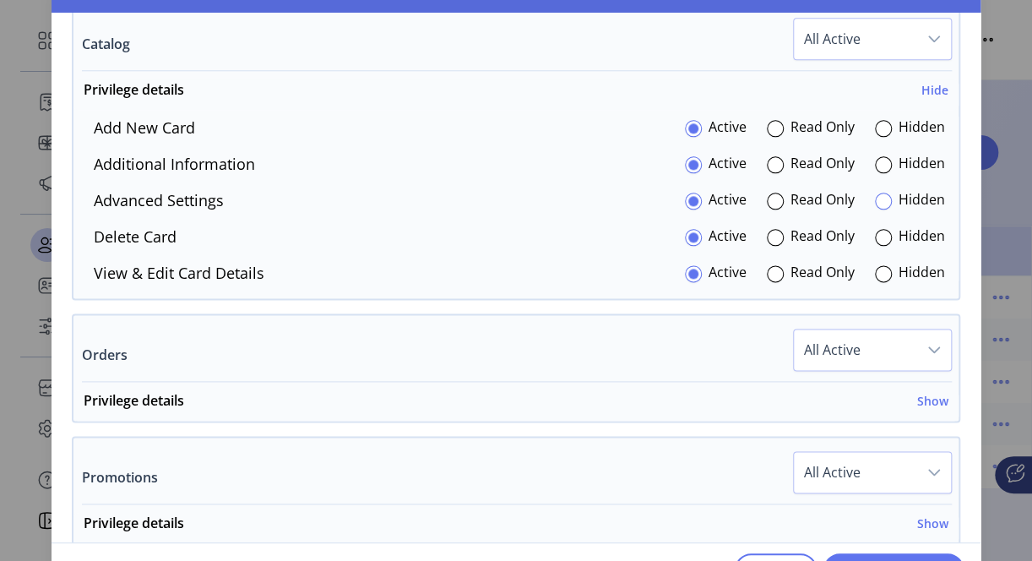
click at [877, 193] on div at bounding box center [883, 201] width 17 height 17
click at [752, 232] on div "Active Read Only Hidden" at bounding box center [815, 237] width 260 height 23
click at [767, 232] on div at bounding box center [775, 237] width 17 height 17
click at [928, 84] on h6 "Hide" at bounding box center [935, 90] width 27 height 18
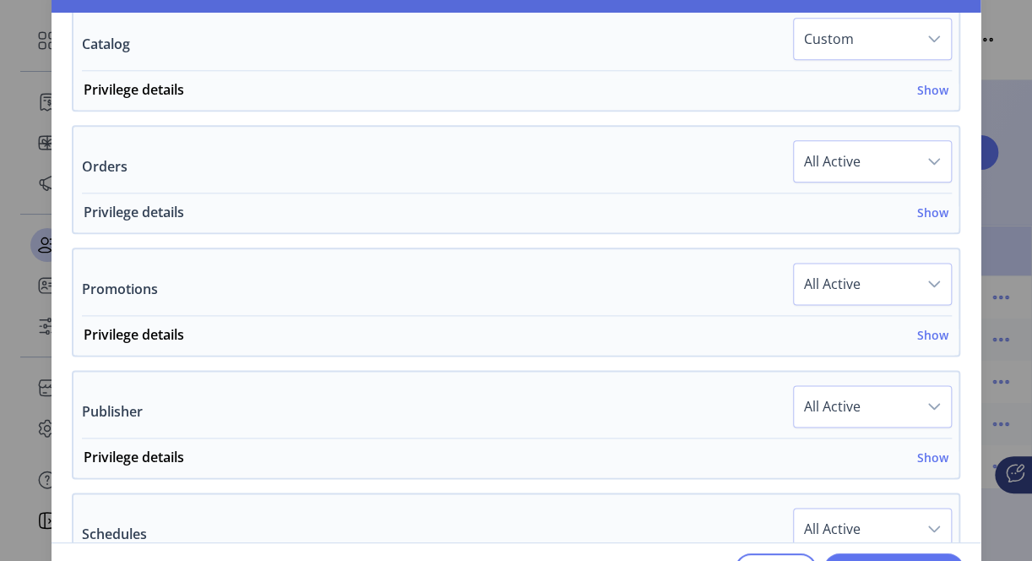
click at [934, 204] on h6 "Show" at bounding box center [932, 213] width 31 height 18
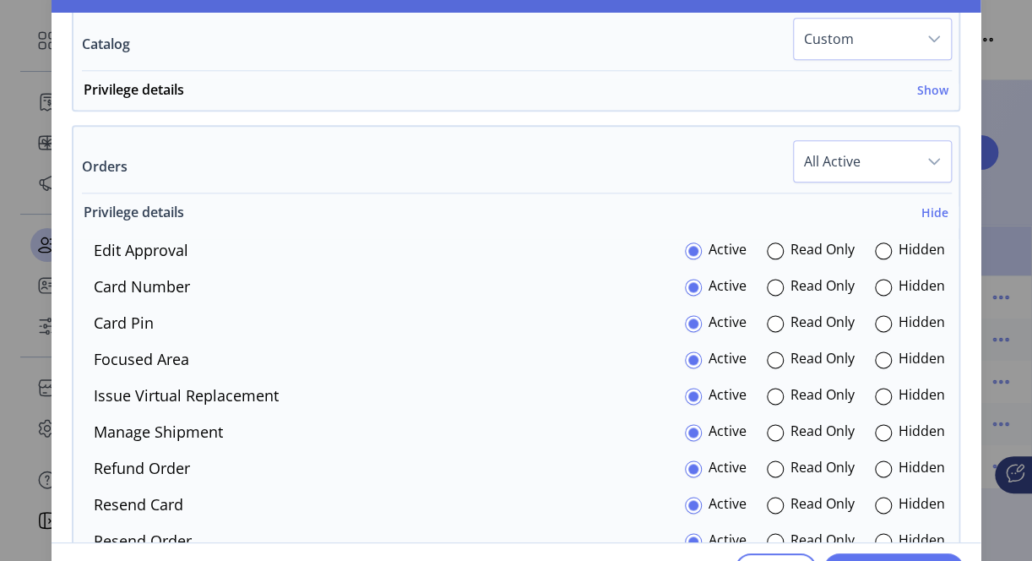
scroll to position [887, 0]
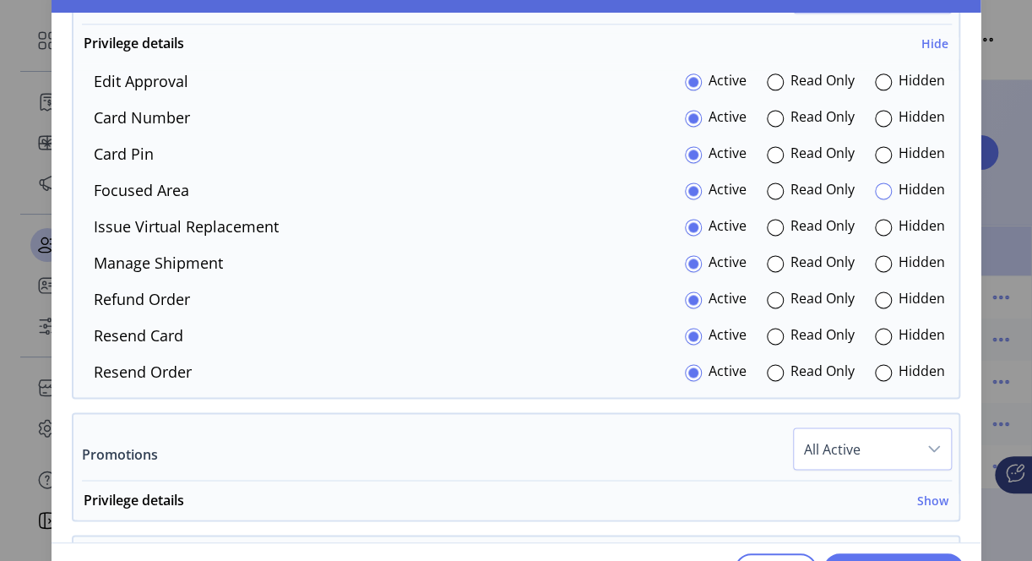
click at [881, 188] on div at bounding box center [883, 190] width 17 height 17
click at [875, 260] on div at bounding box center [883, 263] width 17 height 17
click at [876, 146] on div at bounding box center [883, 154] width 17 height 17
click at [770, 110] on div at bounding box center [775, 118] width 17 height 17
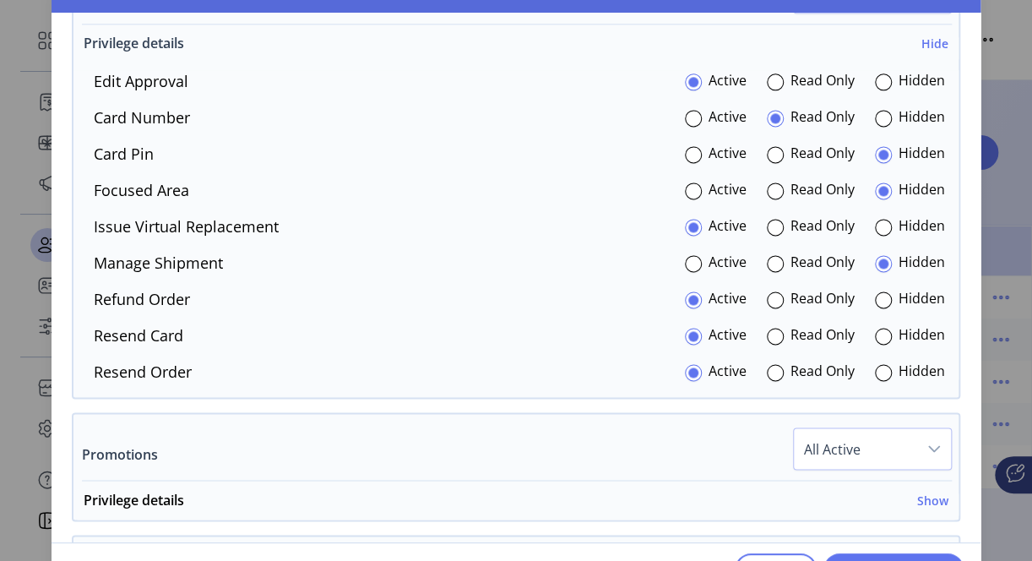
click at [928, 35] on h6 "Hide" at bounding box center [935, 44] width 27 height 18
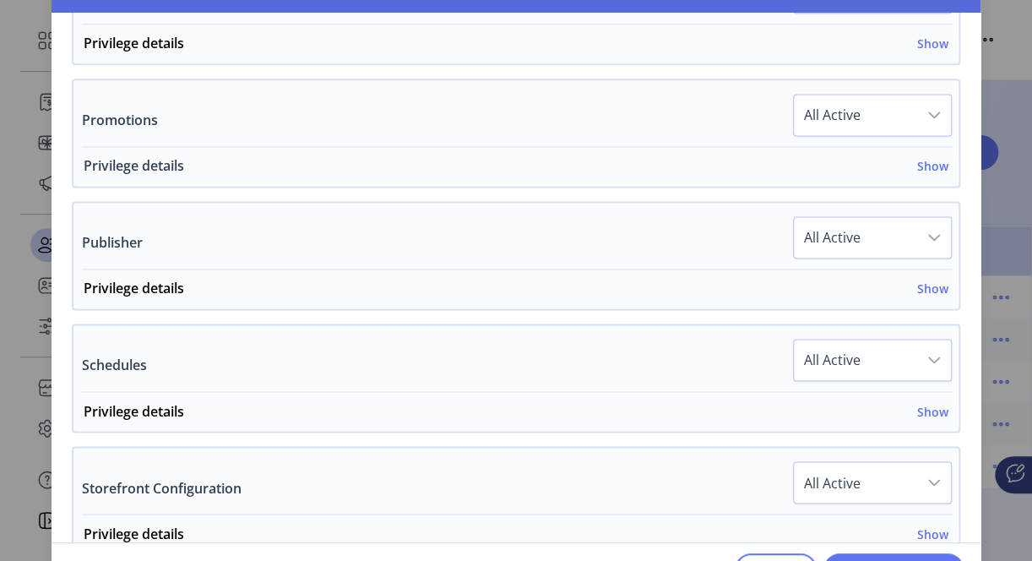
click at [935, 157] on h6 "Show" at bounding box center [932, 166] width 31 height 18
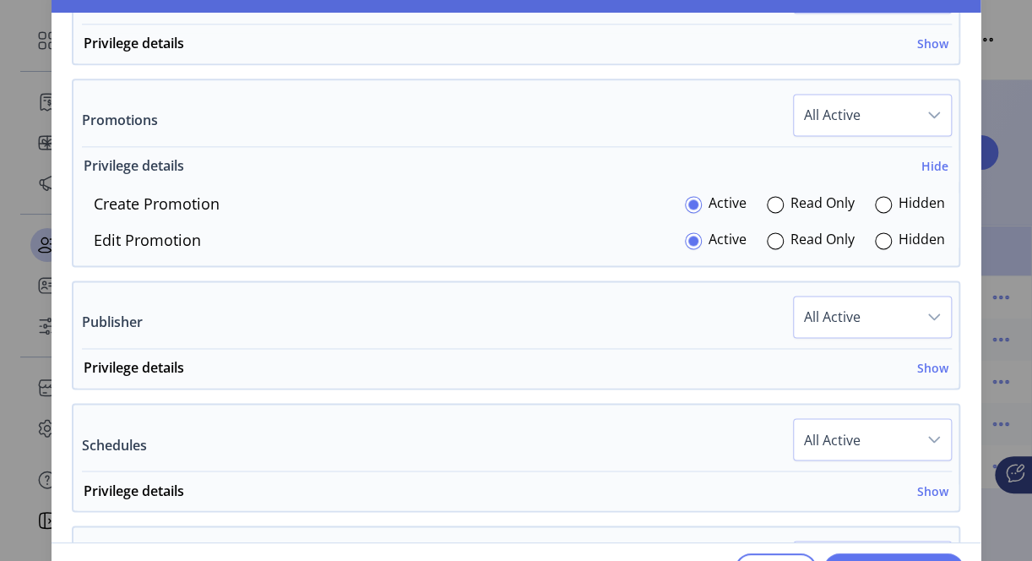
click at [934, 159] on h6 "Hide" at bounding box center [935, 166] width 27 height 18
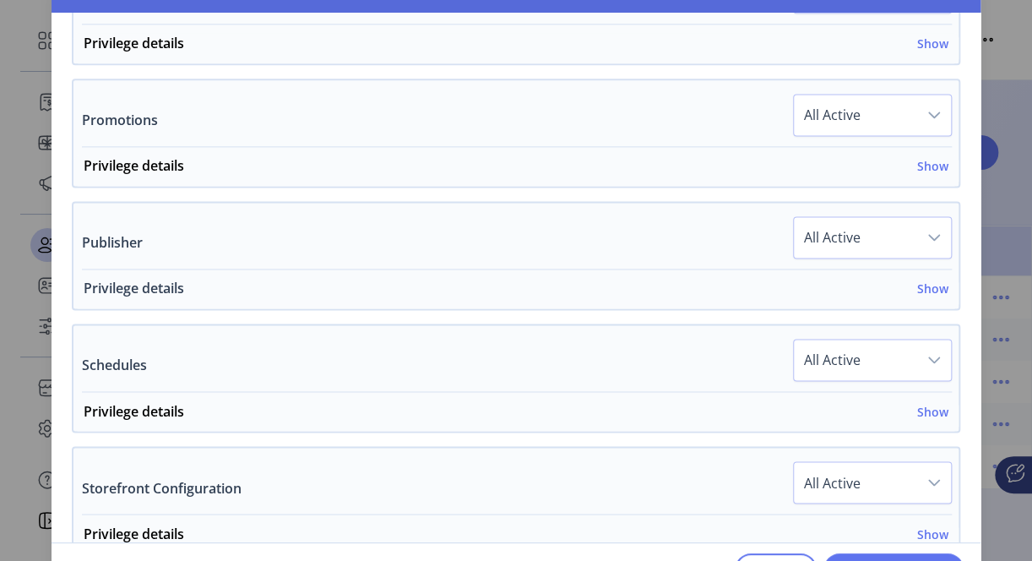
click at [927, 280] on h6 "Show" at bounding box center [932, 289] width 31 height 18
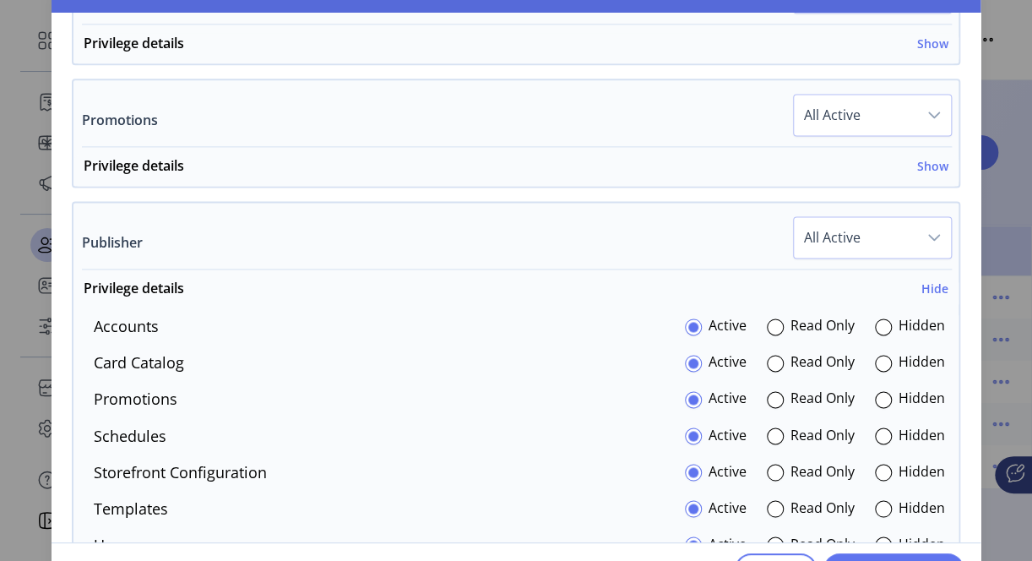
click at [928, 231] on icon "dropdown trigger" at bounding box center [935, 238] width 14 height 14
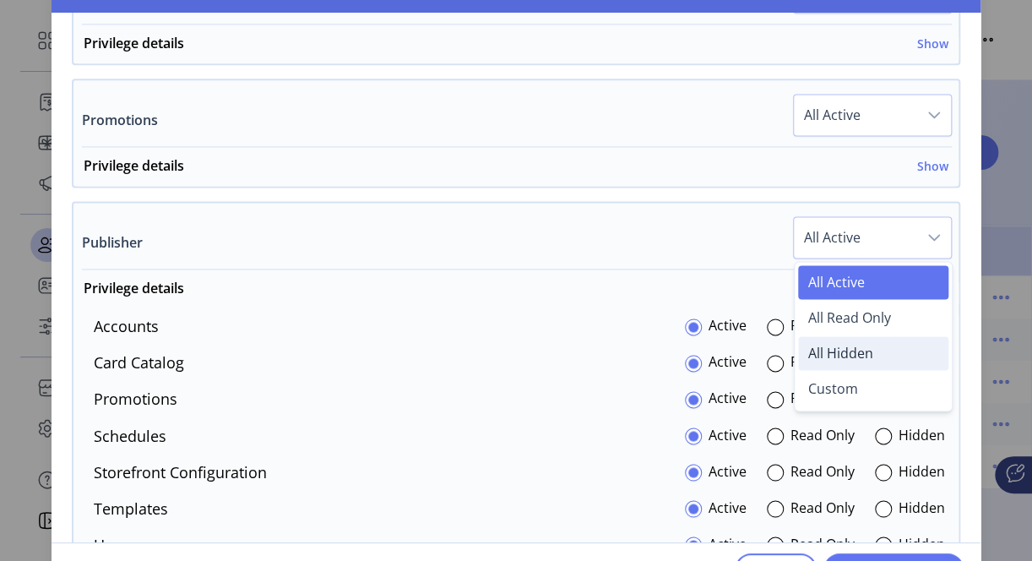
click at [841, 344] on span "All Hidden" at bounding box center [840, 353] width 65 height 19
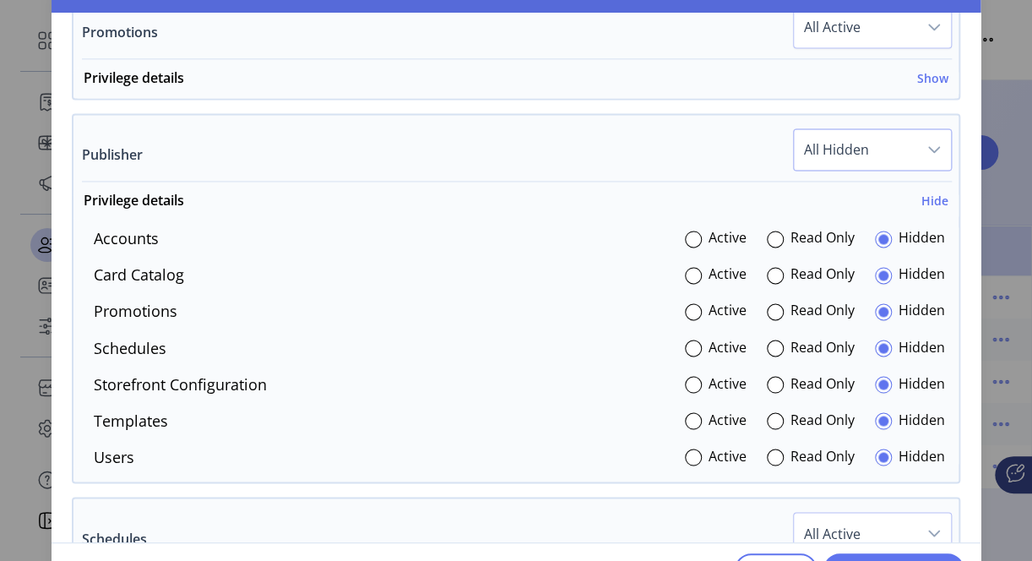
scroll to position [1056, 0]
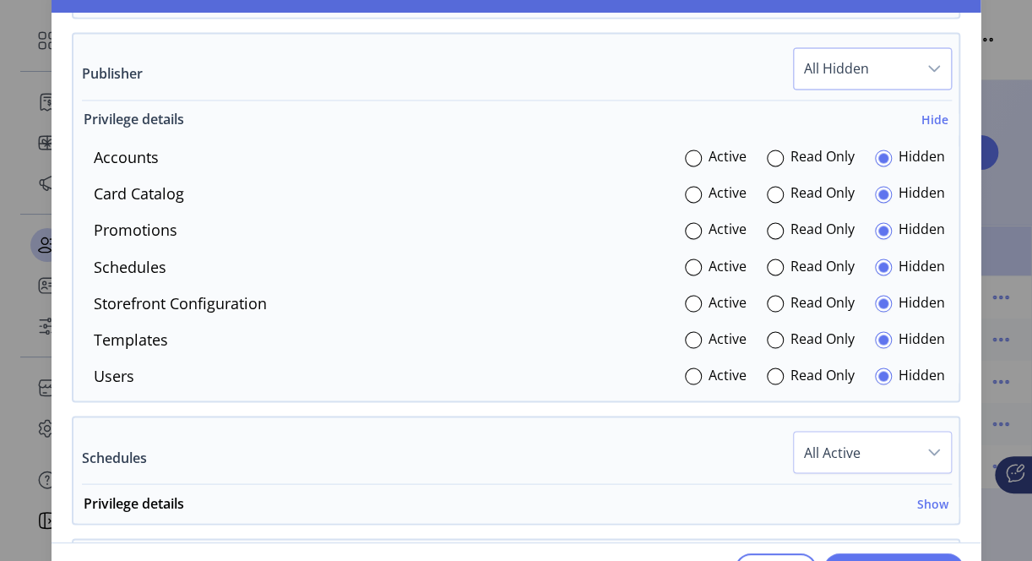
click at [936, 111] on h6 "Hide" at bounding box center [935, 120] width 27 height 18
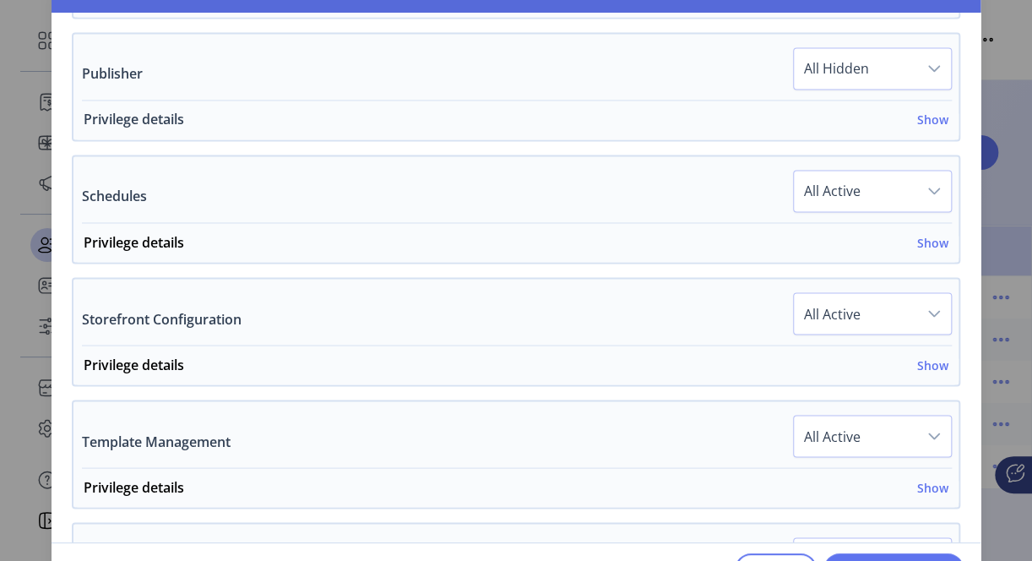
scroll to position [1141, 0]
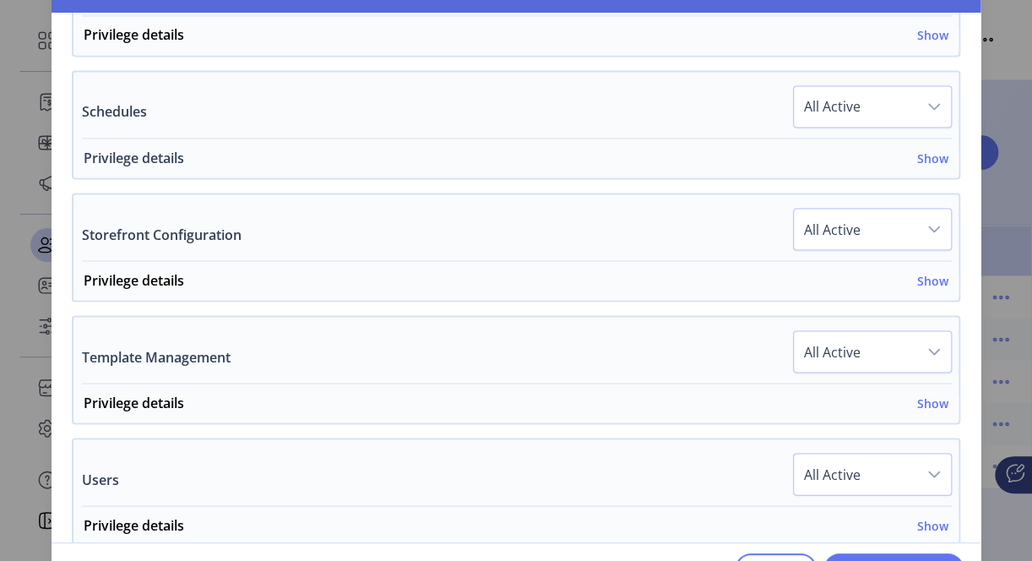
click at [931, 155] on h6 "Show" at bounding box center [932, 158] width 31 height 18
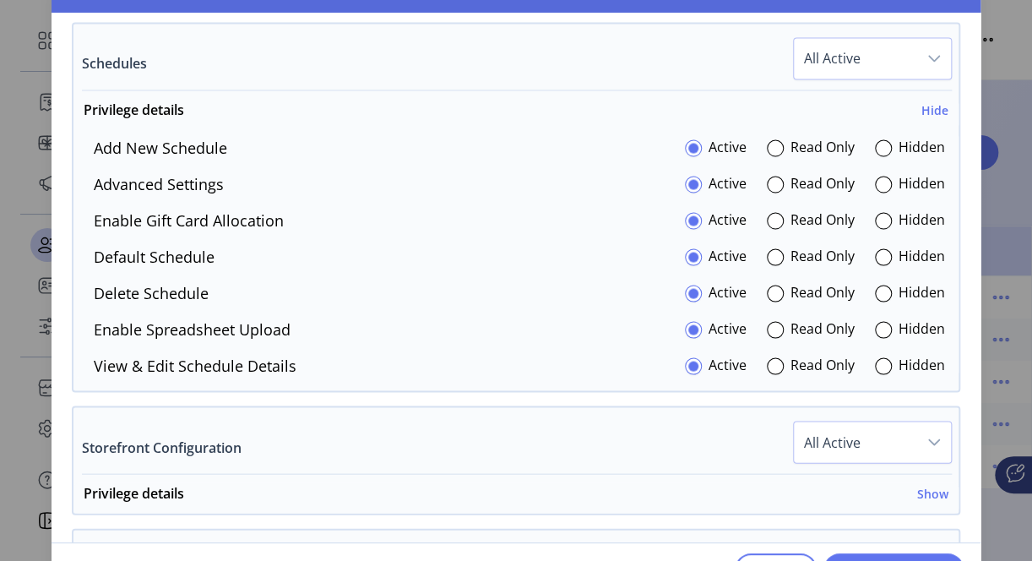
scroll to position [1225, 0]
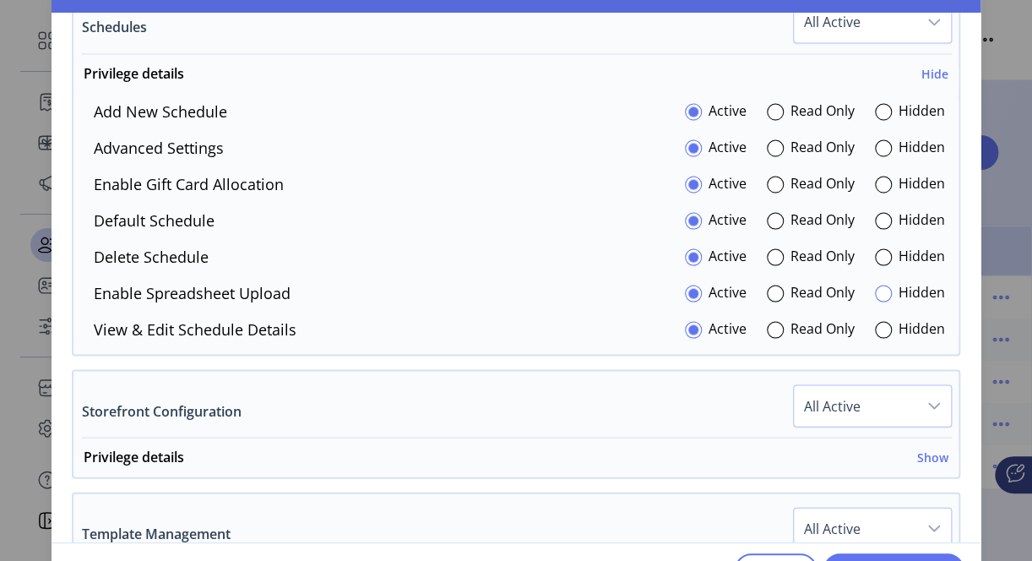
click at [875, 285] on div at bounding box center [883, 293] width 17 height 17
click at [875, 176] on div at bounding box center [883, 184] width 17 height 17
click at [875, 142] on div at bounding box center [883, 147] width 17 height 17
click at [922, 64] on h6 "Hide" at bounding box center [935, 73] width 27 height 18
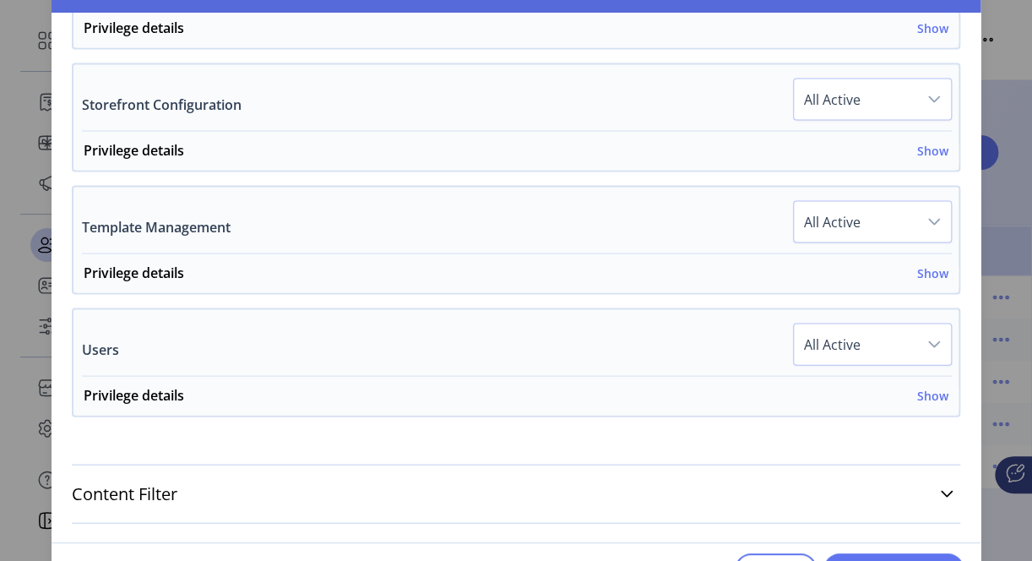
scroll to position [1294, 0]
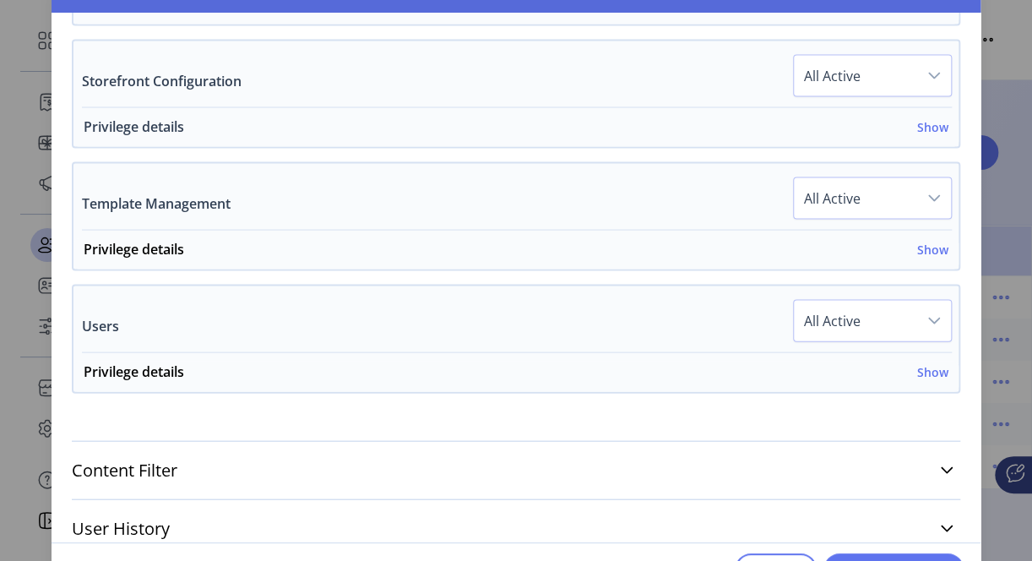
click at [929, 119] on h6 "Show" at bounding box center [932, 126] width 31 height 18
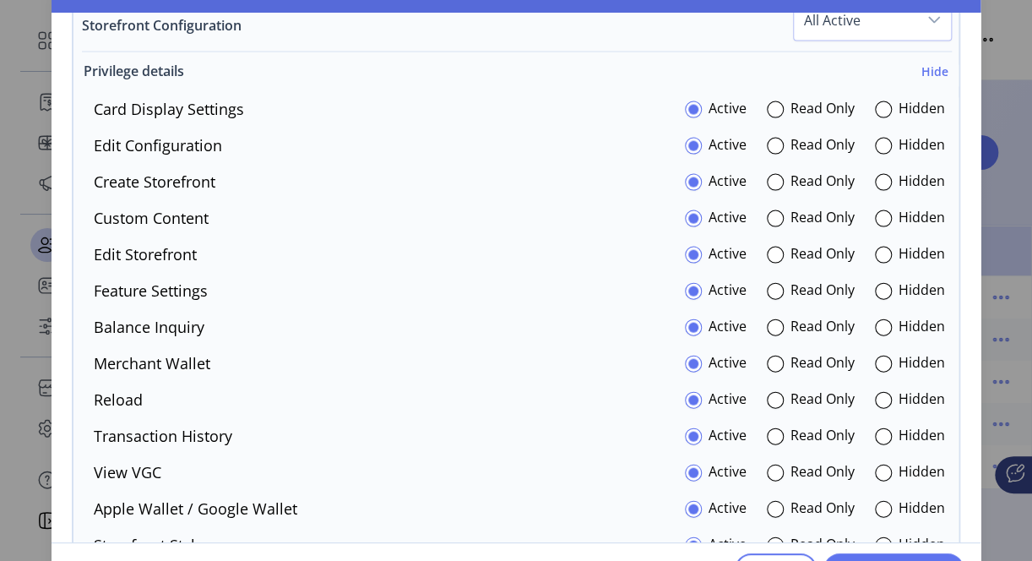
scroll to position [1379, 0]
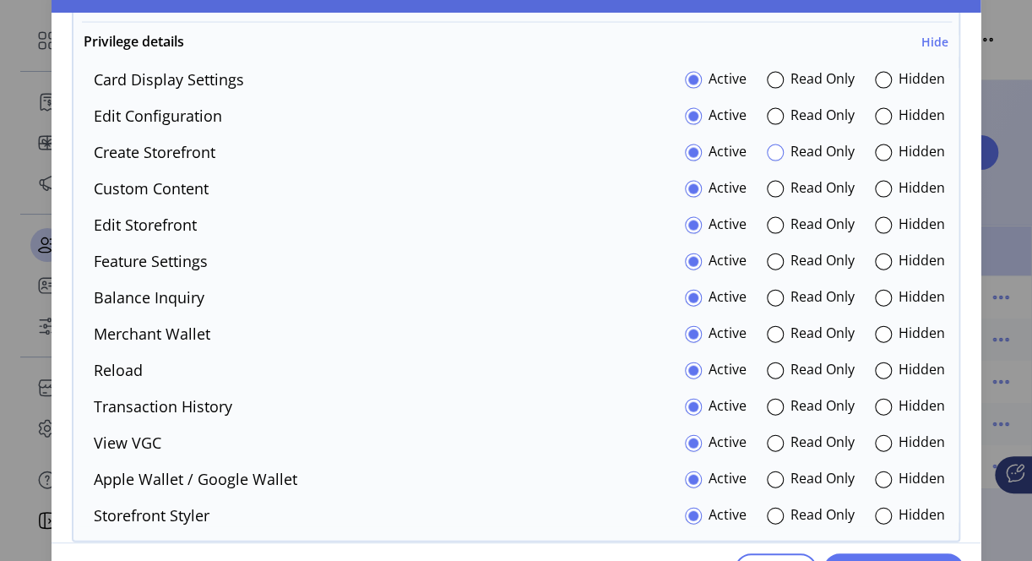
click at [774, 144] on div at bounding box center [775, 152] width 17 height 17
click at [880, 72] on div at bounding box center [883, 80] width 17 height 17
click at [882, 253] on div at bounding box center [883, 261] width 17 height 17
click at [879, 108] on div at bounding box center [883, 116] width 17 height 17
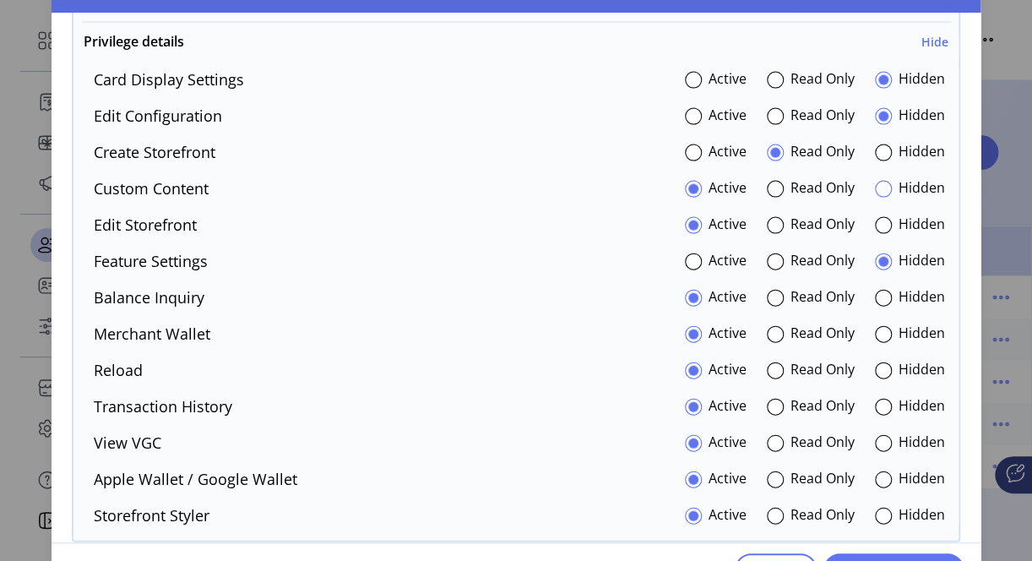
click at [875, 182] on div at bounding box center [883, 189] width 17 height 17
click at [875, 326] on div at bounding box center [883, 334] width 17 height 17
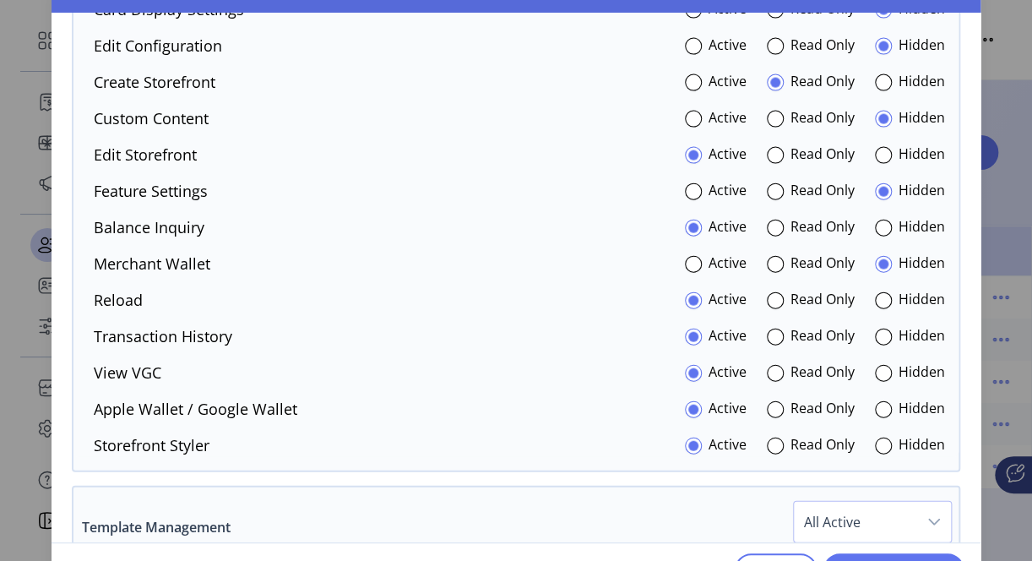
scroll to position [1352, 0]
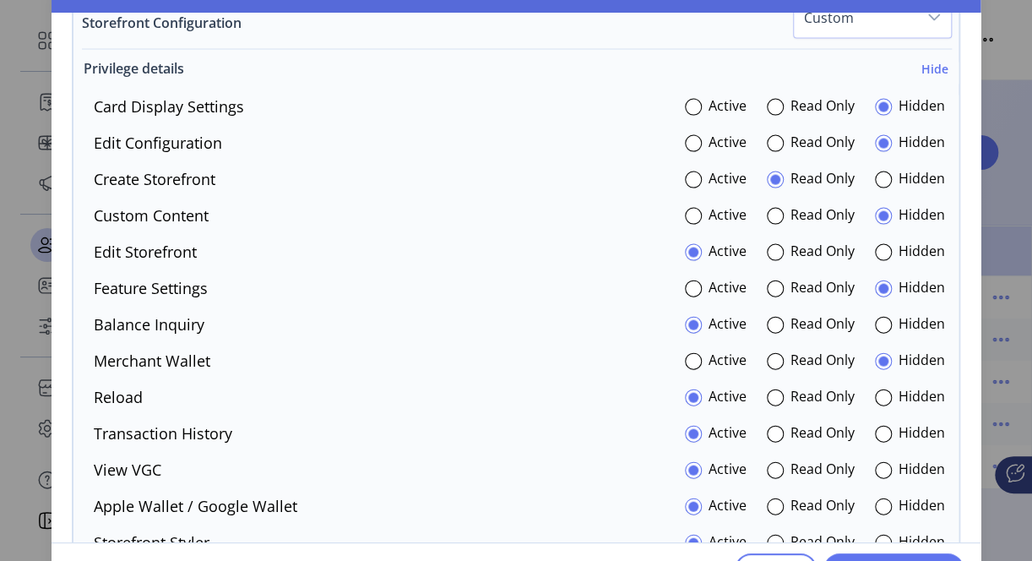
click at [923, 60] on h6 "Hide" at bounding box center [935, 69] width 27 height 18
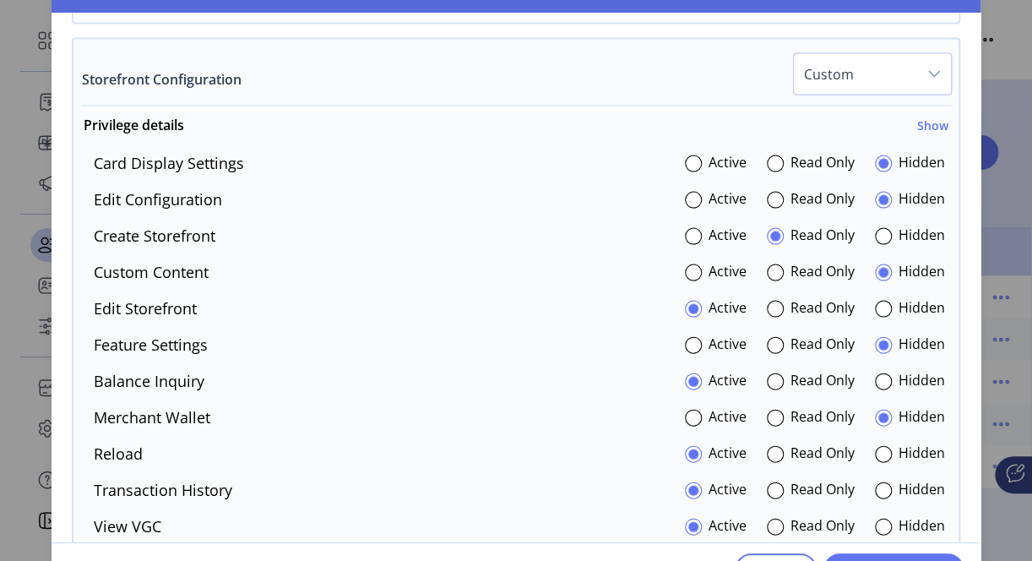
scroll to position [1294, 0]
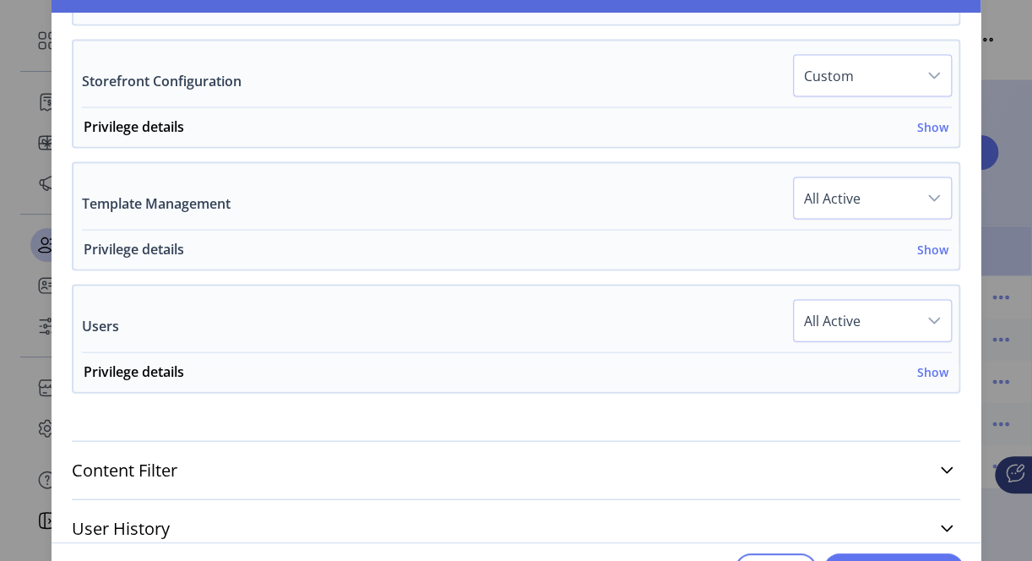
click at [926, 240] on h6 "Show" at bounding box center [932, 249] width 31 height 18
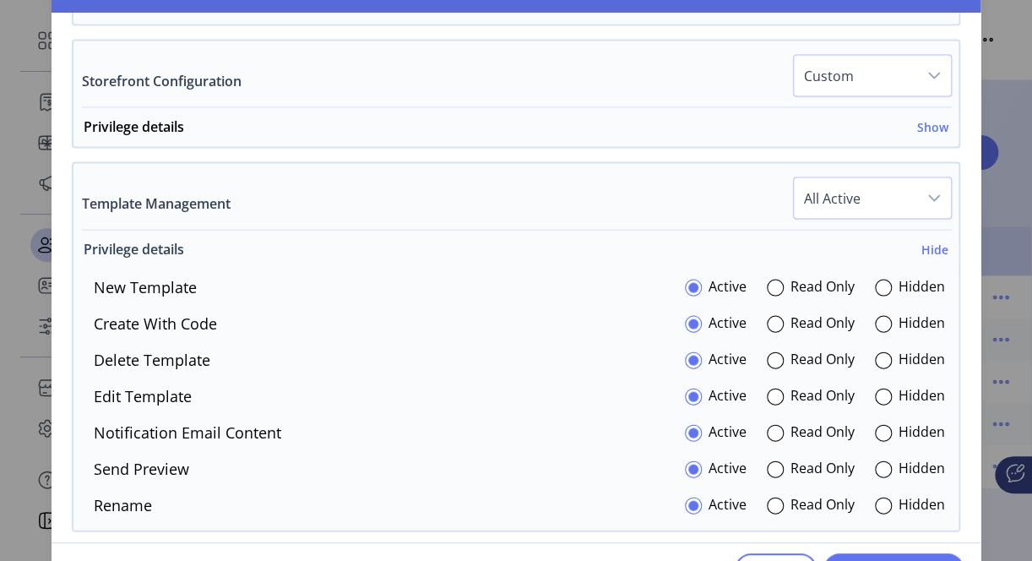
click at [934, 240] on h6 "Hide" at bounding box center [935, 249] width 27 height 18
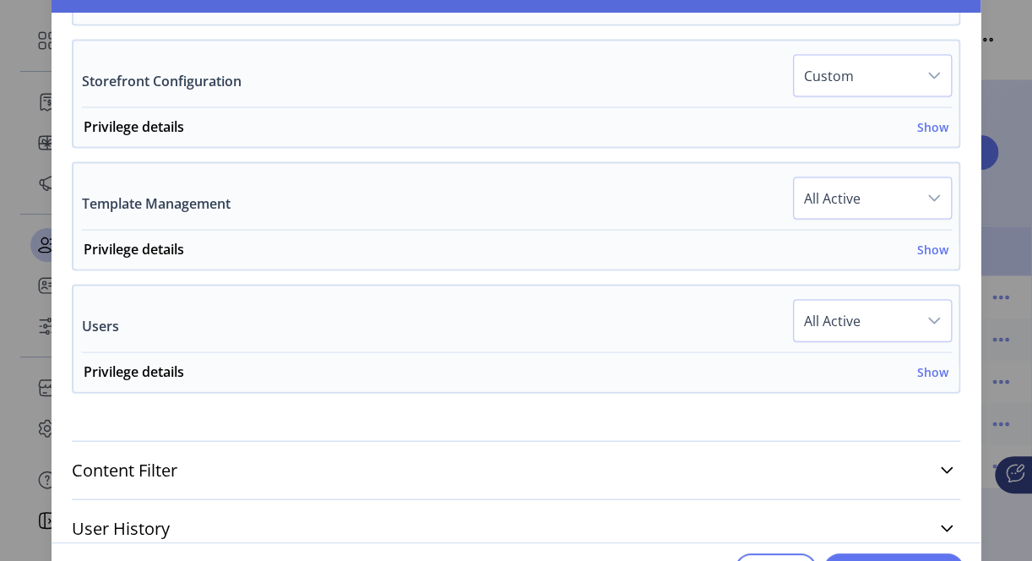
click at [933, 192] on div "dropdown trigger" at bounding box center [934, 197] width 34 height 41
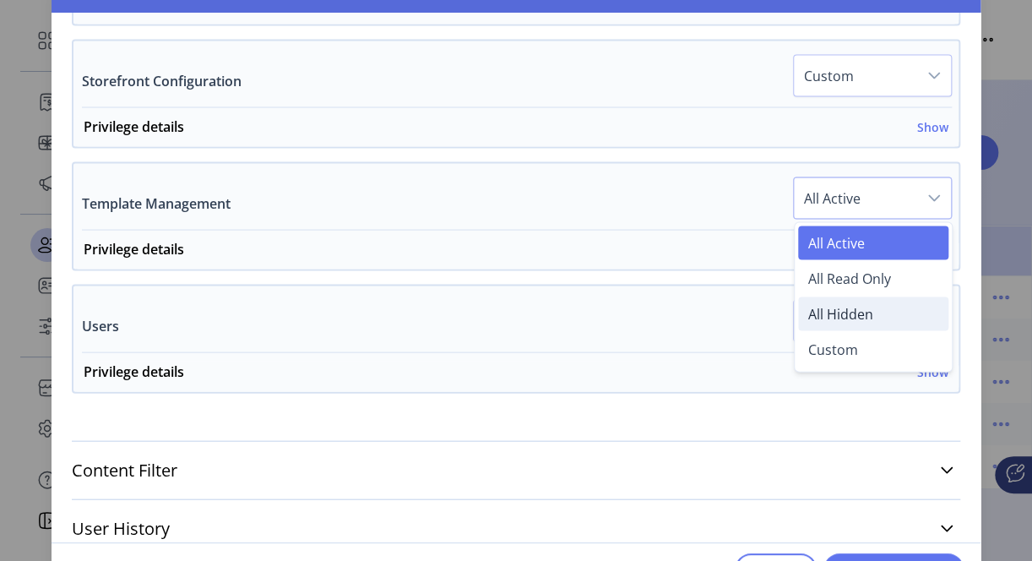
click at [879, 297] on li "All Hidden" at bounding box center [873, 314] width 150 height 34
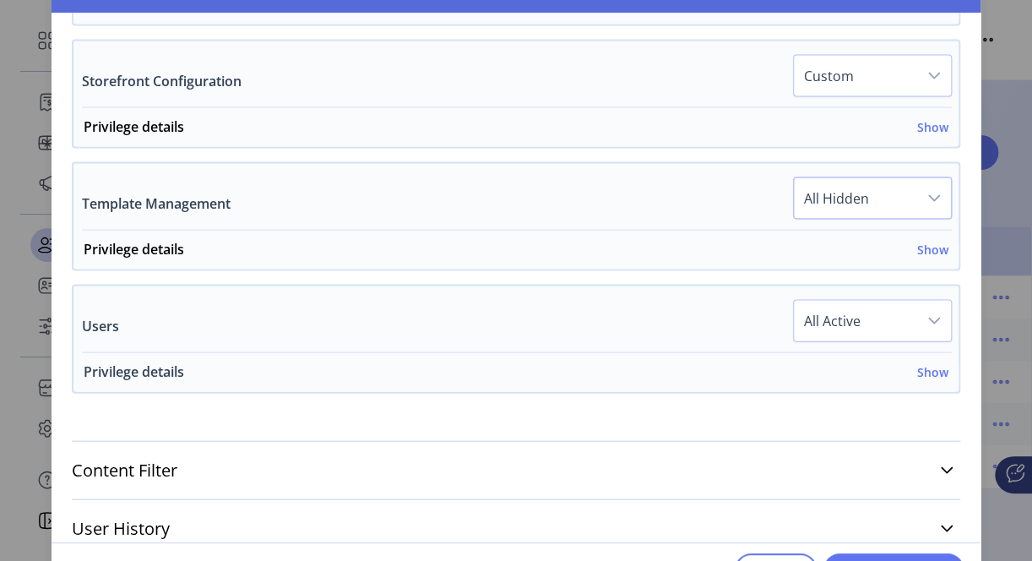
click at [933, 362] on h6 "Show" at bounding box center [932, 371] width 31 height 18
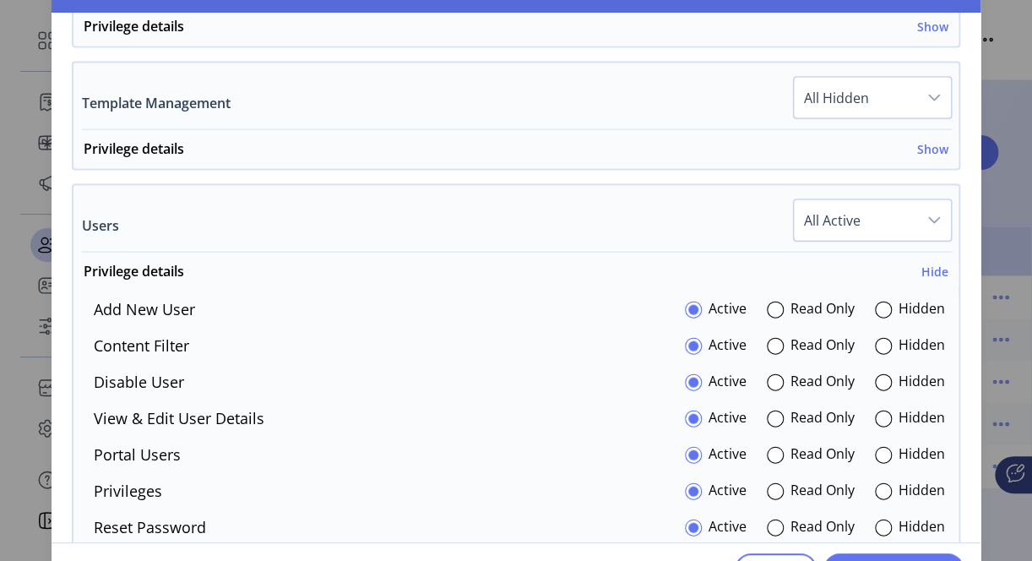
scroll to position [1463, 0]
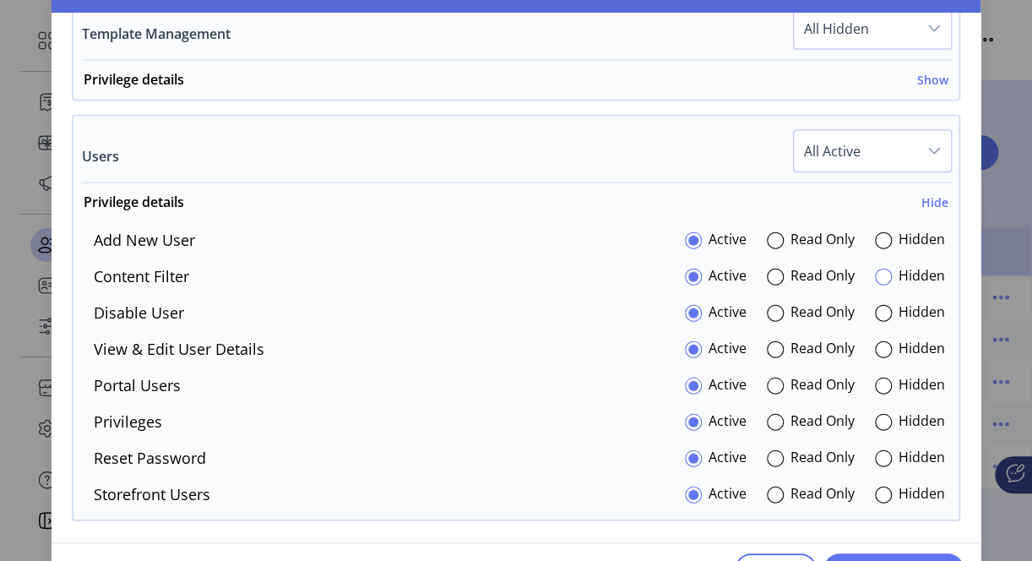
click at [883, 269] on div at bounding box center [883, 277] width 17 height 17
click at [875, 487] on div at bounding box center [883, 495] width 17 height 17
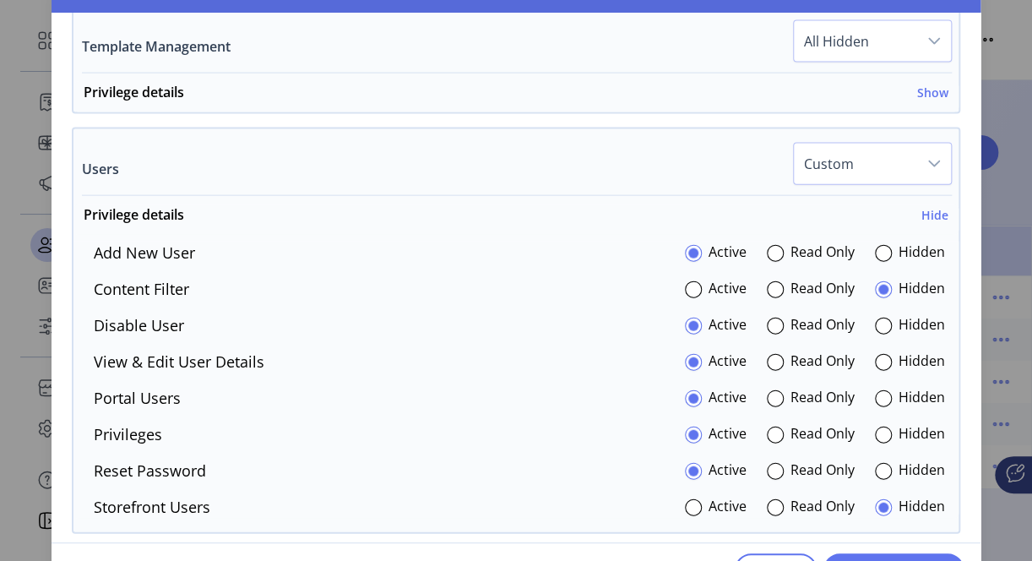
scroll to position [1254, 0]
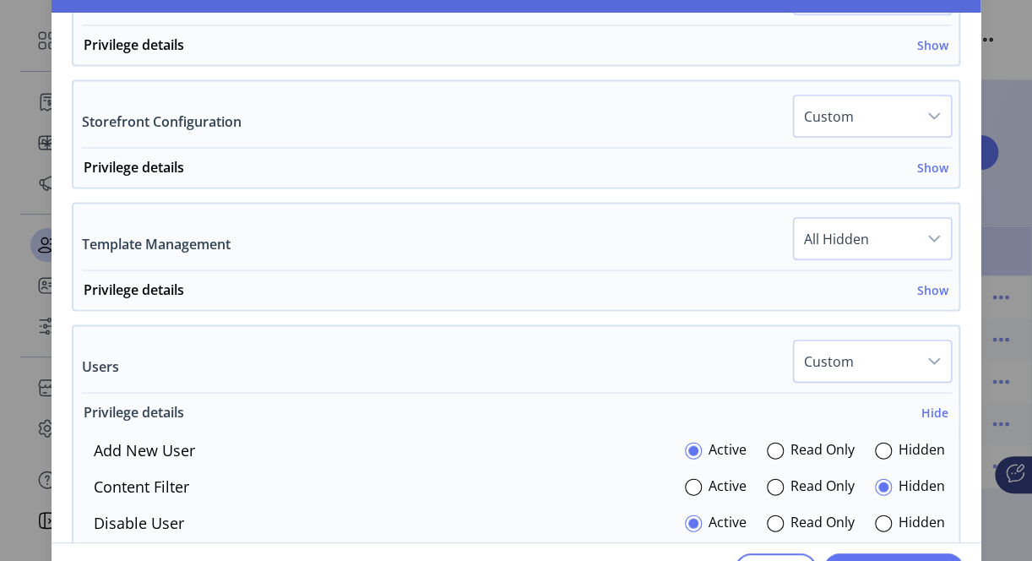
click at [928, 403] on h6 "Hide" at bounding box center [935, 412] width 27 height 18
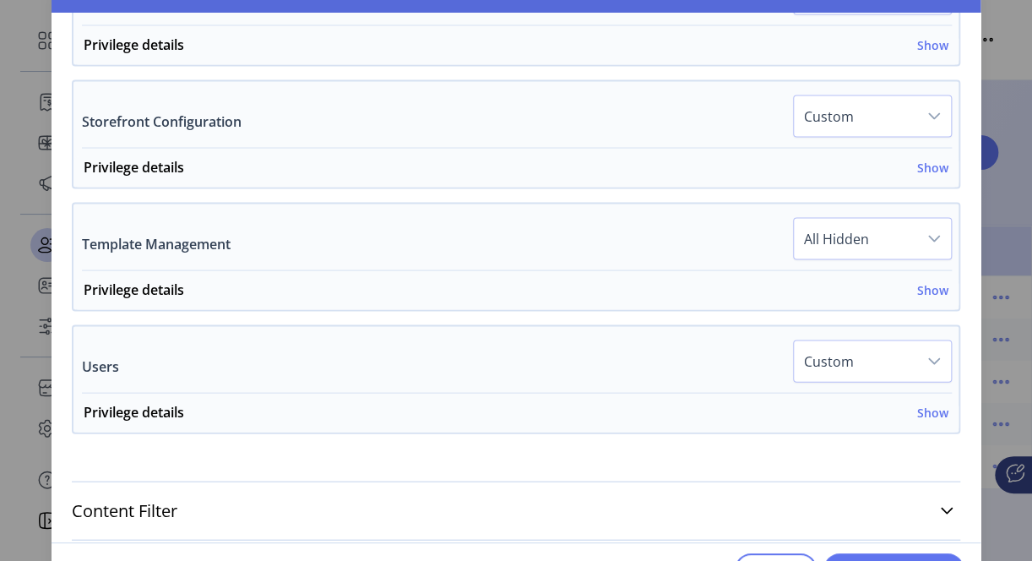
scroll to position [1294, 0]
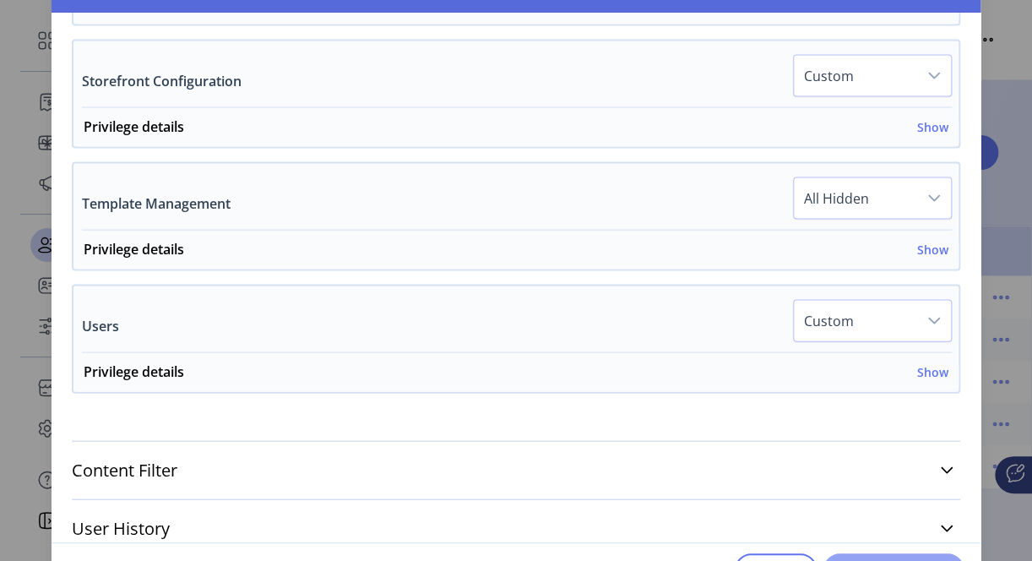
click at [901, 558] on button "Add User" at bounding box center [894, 569] width 140 height 32
